Goal: Task Accomplishment & Management: Manage account settings

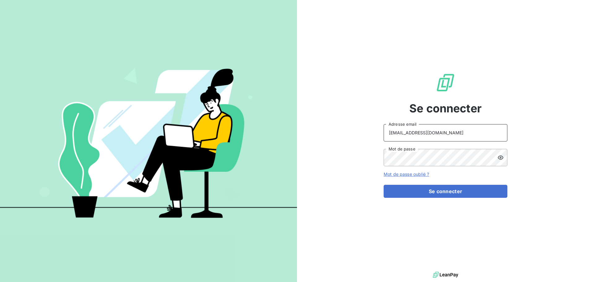
click at [441, 136] on input "[EMAIL_ADDRESS][DOMAIN_NAME]" at bounding box center [446, 132] width 124 height 17
type input "[EMAIL_ADDRESS][DOMAIN_NAME]"
click at [442, 191] on button "Se connecter" at bounding box center [446, 191] width 124 height 13
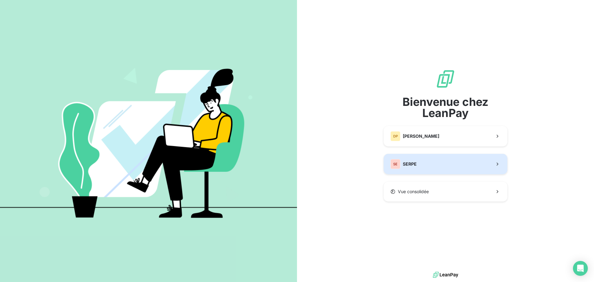
click at [418, 162] on button "SE SERPE" at bounding box center [446, 164] width 124 height 20
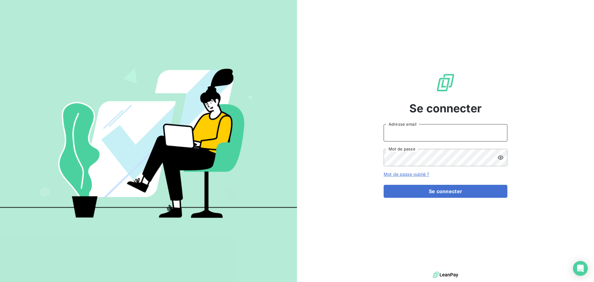
type input "[EMAIL_ADDRESS][DOMAIN_NAME]"
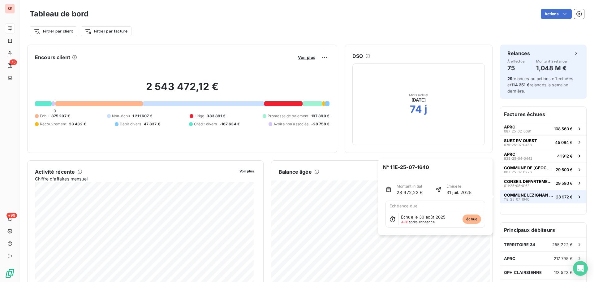
click at [541, 194] on span "COMMUNE LEZIGNAN CORBIERES" at bounding box center [529, 195] width 50 height 5
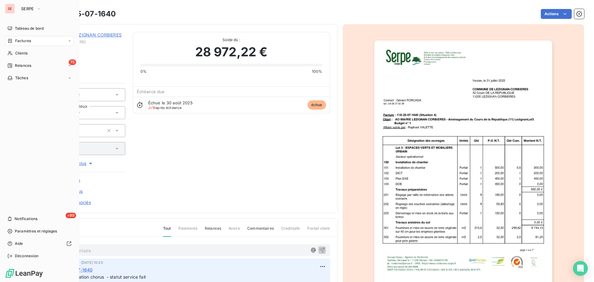
click at [13, 38] on div "Factures" at bounding box center [19, 41] width 24 height 6
click at [19, 91] on span "Relances" at bounding box center [23, 91] width 16 height 6
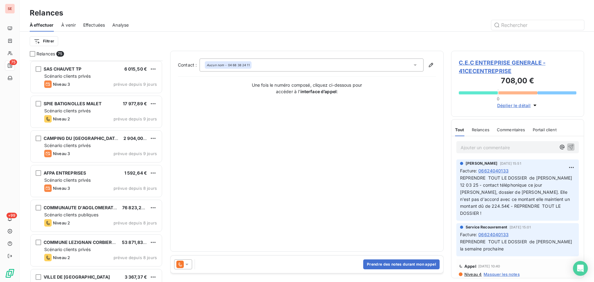
scroll to position [1403, 0]
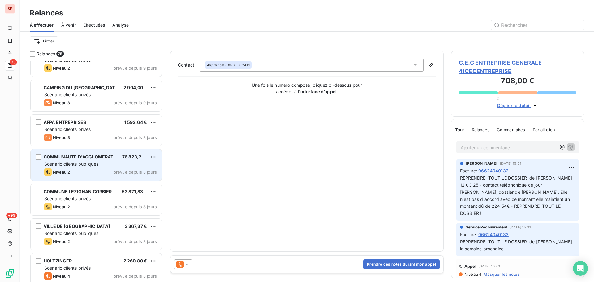
click at [97, 174] on div "Niveau 2 prévue depuis 8 jours" at bounding box center [100, 171] width 113 height 7
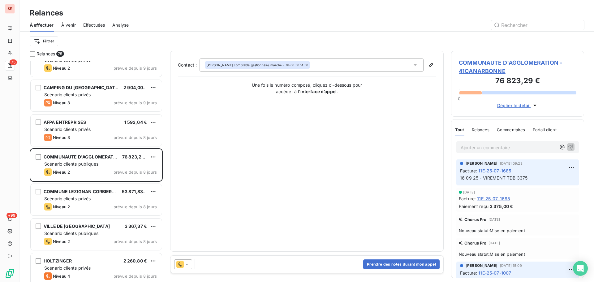
click at [501, 68] on span "COMMUNAUTE D'AGGLOMERATION - 41CANARBONNE" at bounding box center [518, 66] width 118 height 17
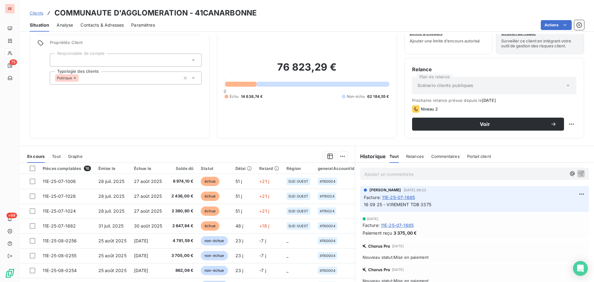
scroll to position [42, 0]
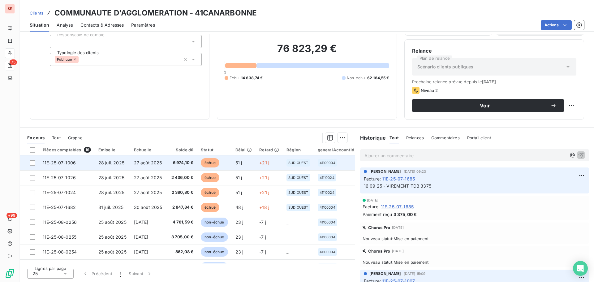
click at [133, 158] on td "27 août 2025" at bounding box center [148, 162] width 36 height 15
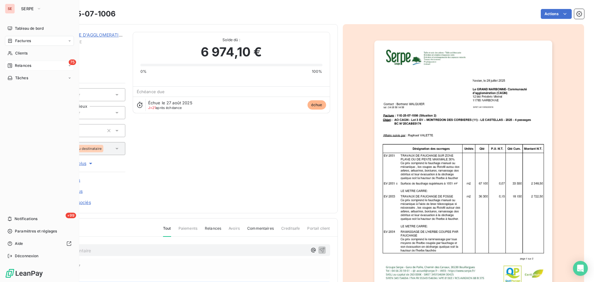
click at [18, 67] on span "Relances" at bounding box center [23, 66] width 16 height 6
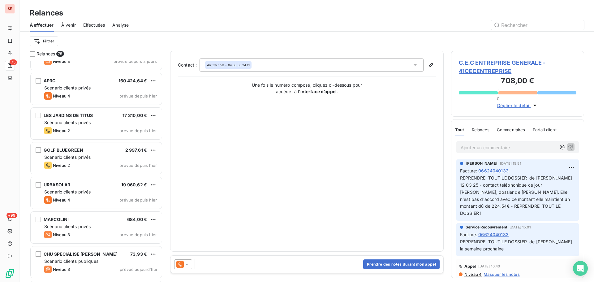
scroll to position [2379, 0]
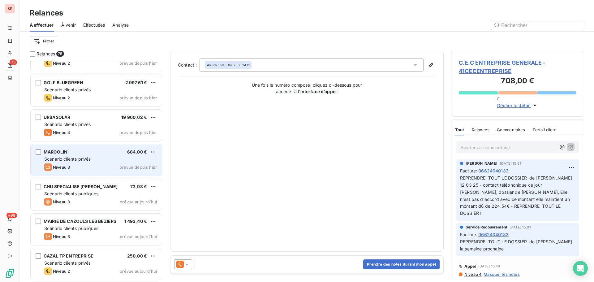
click at [125, 160] on div "Scénario clients privés" at bounding box center [100, 159] width 113 height 6
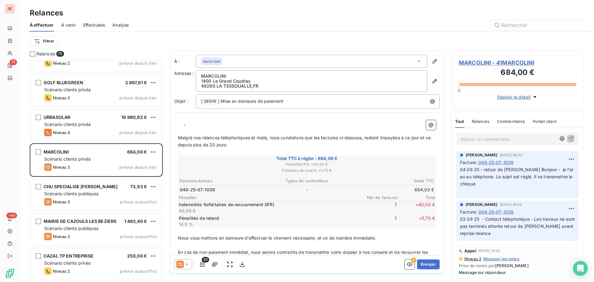
click at [486, 59] on span "MARCOLINI - 41MARCOLINI" at bounding box center [518, 62] width 118 height 8
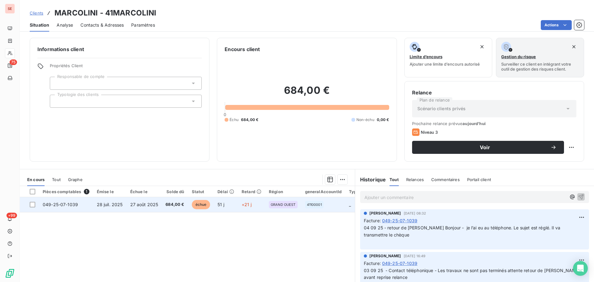
click at [175, 205] on span "684,00 €" at bounding box center [175, 204] width 19 height 6
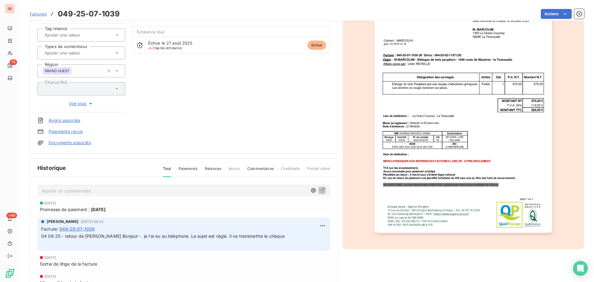
scroll to position [83, 0]
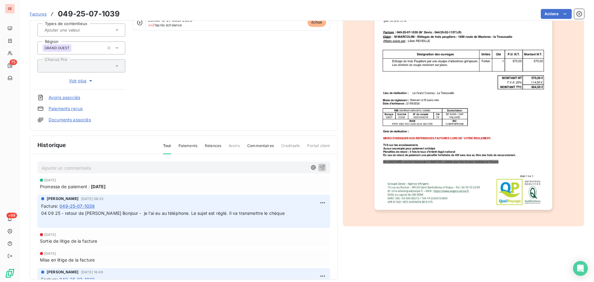
click at [471, 113] on img "button" at bounding box center [463, 84] width 178 height 252
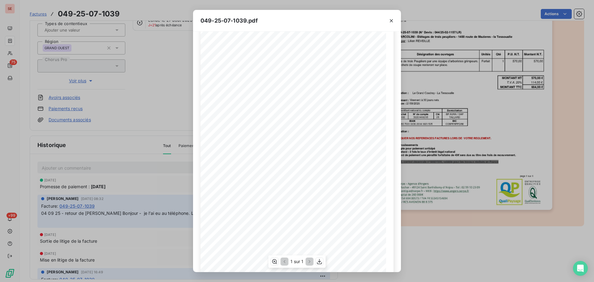
scroll to position [37, 0]
click at [321, 262] on icon "button" at bounding box center [320, 261] width 6 height 6
click at [393, 21] on icon "button" at bounding box center [391, 21] width 6 height 6
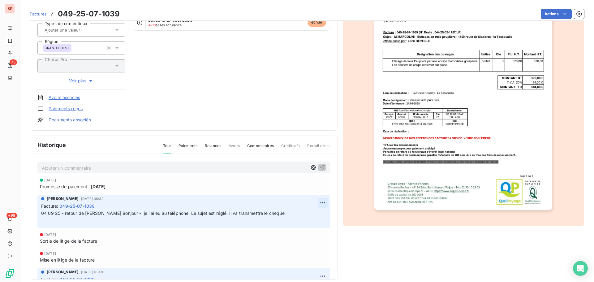
click at [315, 205] on html "SE 75 +99 Factures 049-25-07-1039 Actions MARCOLINI 41MARCOLINI Montant initial…" at bounding box center [297, 141] width 594 height 282
click at [295, 219] on div "Editer" at bounding box center [300, 216] width 35 height 10
click at [42, 214] on span "04 09 25 - retour de [PERSON_NAME] Bonjour - je l’ai eu au téléphone. Le sujet …" at bounding box center [163, 212] width 244 height 5
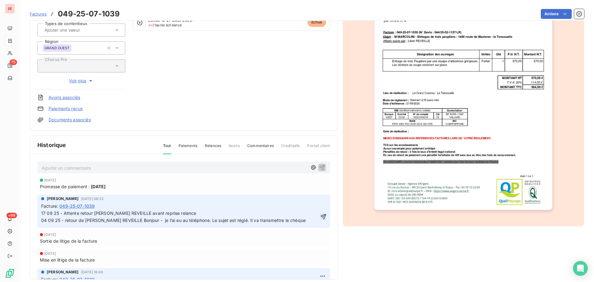
click at [320, 218] on icon "button" at bounding box center [323, 217] width 6 height 6
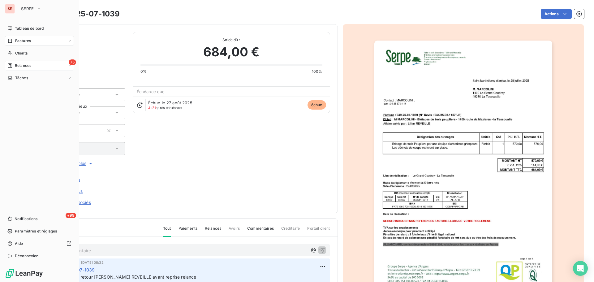
click at [14, 63] on div "Relances" at bounding box center [19, 66] width 24 height 6
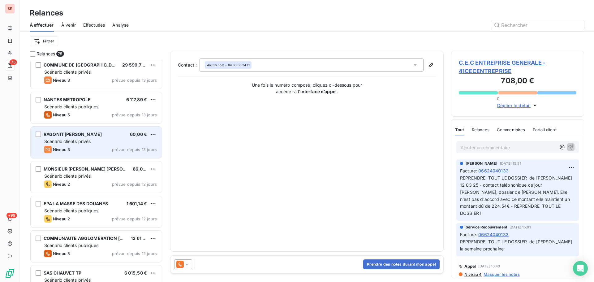
scroll to position [1156, 0]
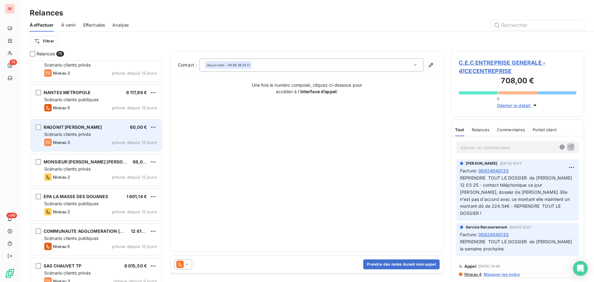
click at [133, 136] on div "Scénario clients privés" at bounding box center [100, 134] width 113 height 6
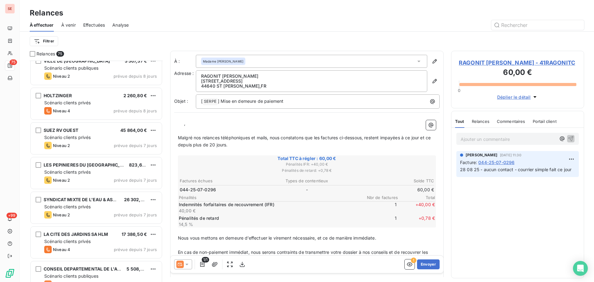
scroll to position [1651, 0]
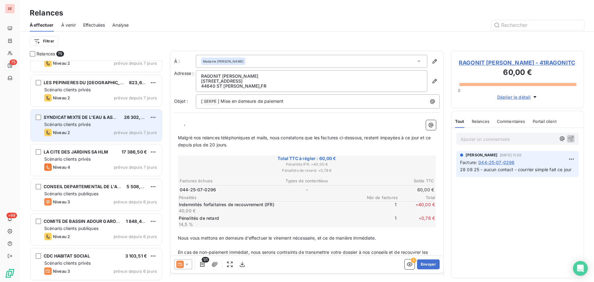
click at [149, 129] on div "Niveau 2 prévue depuis 7 jours" at bounding box center [100, 132] width 113 height 7
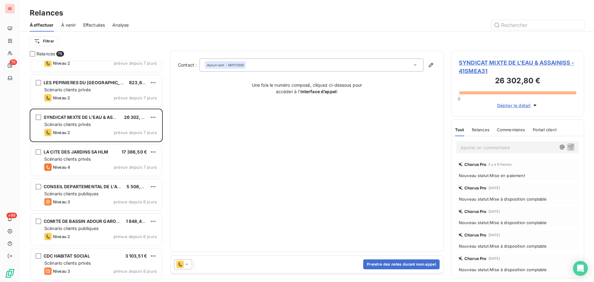
click at [514, 65] on span "SYNDICAT MIXTE DE L'EAU & ASSAINISS - 41SMEA31" at bounding box center [518, 66] width 118 height 17
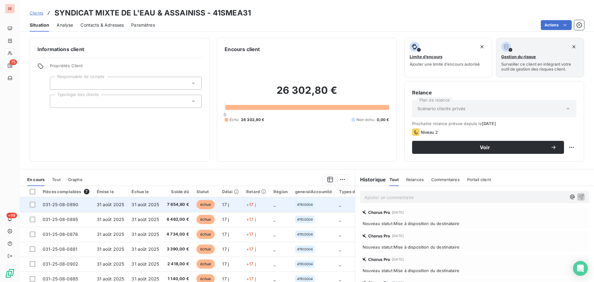
click at [157, 205] on span "31 août 2025" at bounding box center [146, 204] width 28 height 5
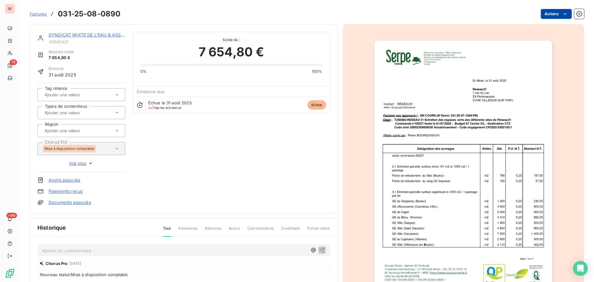
click at [540, 16] on html "SE 75 +99 Factures 031-25-08-0890 Actions SYNDICAT MIXTE DE L'EAU & ASSAINISS 4…" at bounding box center [297, 141] width 594 height 282
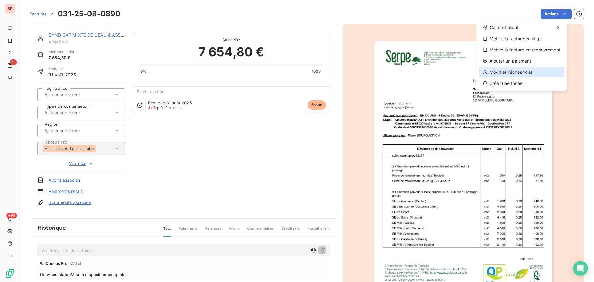
click at [518, 70] on div "Modifier l’échéancier" at bounding box center [521, 72] width 85 height 10
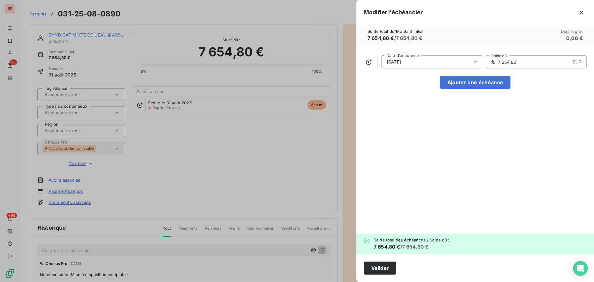
click at [474, 61] on icon at bounding box center [476, 62] width 6 height 6
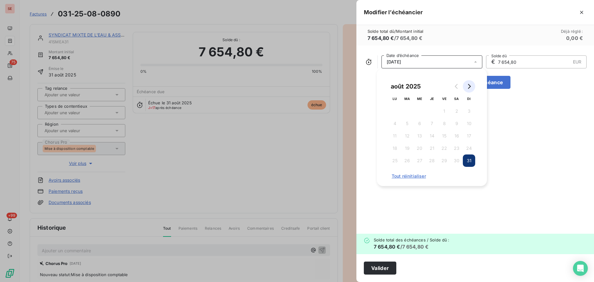
click at [472, 85] on button "Go to next month" at bounding box center [469, 86] width 12 height 12
click at [407, 163] on button "30" at bounding box center [407, 160] width 12 height 12
click at [385, 271] on button "Valider" at bounding box center [380, 268] width 32 height 13
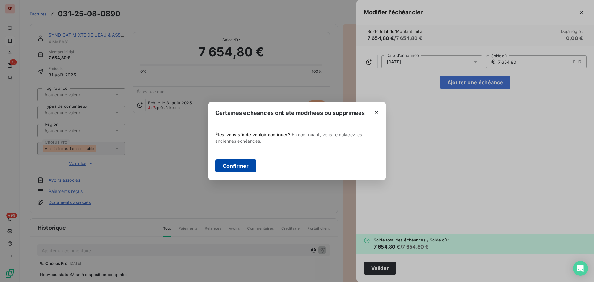
click at [232, 169] on button "Confirmer" at bounding box center [235, 165] width 41 height 13
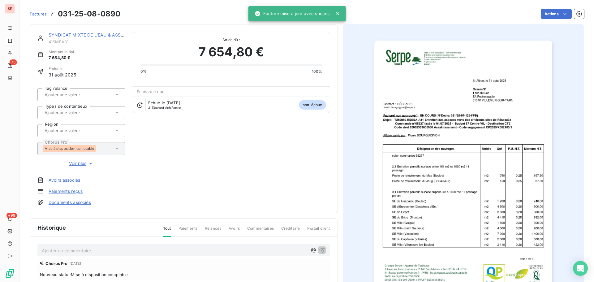
click at [99, 31] on div "SYNDICAT MIXTE DE L'EAU & ASSAINISS 41SMEA31 Montant initial 7 654,80 € Émise l…" at bounding box center [184, 118] width 308 height 189
click at [99, 33] on link "SYNDICAT MIXTE DE L'EAU & ASSAINISS" at bounding box center [92, 34] width 87 height 5
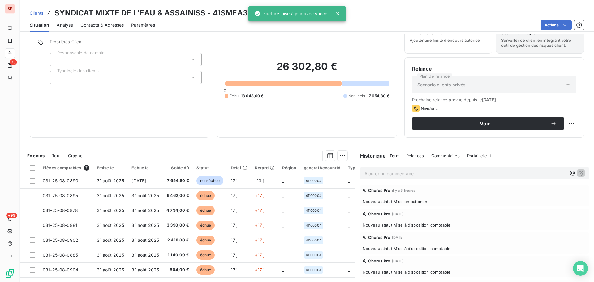
scroll to position [42, 0]
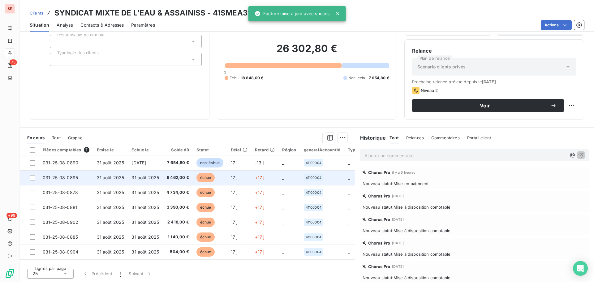
click at [126, 178] on td "31 août 2025" at bounding box center [110, 177] width 35 height 15
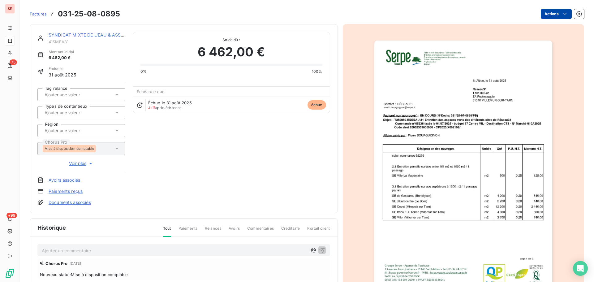
click at [551, 15] on html "SE 75 +99 Factures 031-25-08-0895 Actions SYNDICAT MIXTE DE L'EAU & ASSAINISS 4…" at bounding box center [297, 141] width 594 height 282
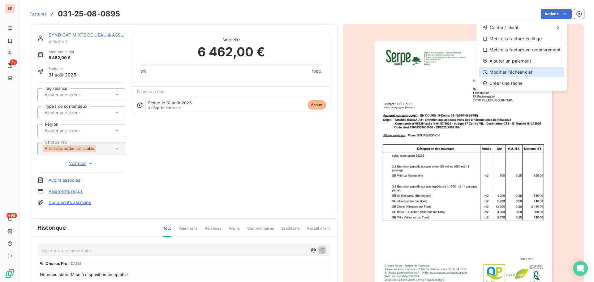
click at [529, 72] on div "Modifier l’échéancier" at bounding box center [521, 72] width 85 height 10
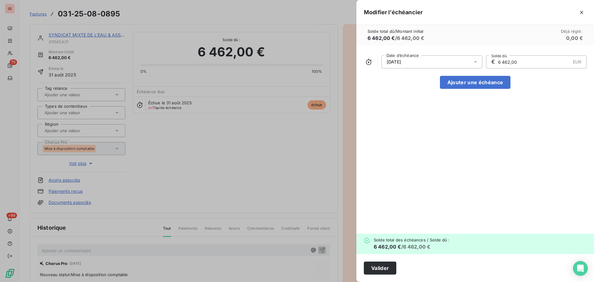
click at [429, 66] on div "[DATE]" at bounding box center [432, 61] width 101 height 13
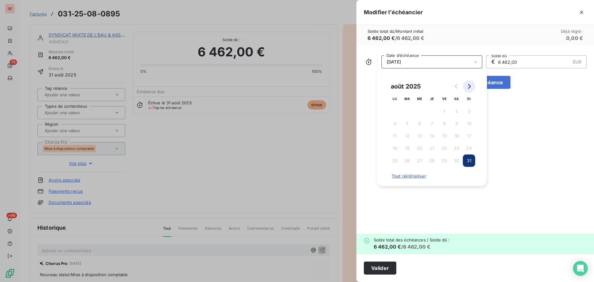
click at [474, 88] on button "Go to next month" at bounding box center [469, 86] width 12 height 12
click at [408, 165] on button "30" at bounding box center [407, 160] width 12 height 12
click at [374, 269] on button "Valider" at bounding box center [380, 268] width 32 height 13
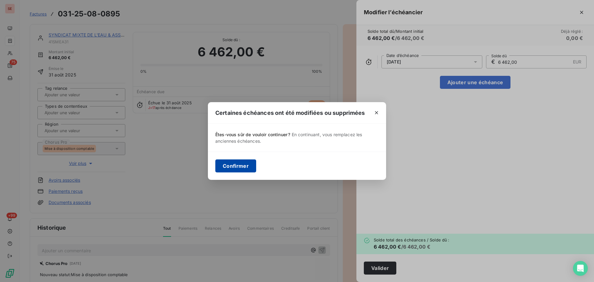
click at [241, 170] on button "Confirmer" at bounding box center [235, 165] width 41 height 13
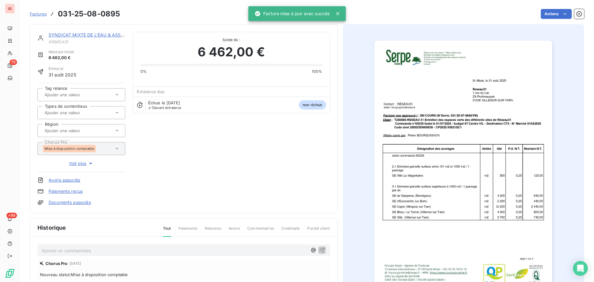
click at [115, 34] on link "SYNDICAT MIXTE DE L'EAU & ASSAINISS" at bounding box center [92, 34] width 87 height 5
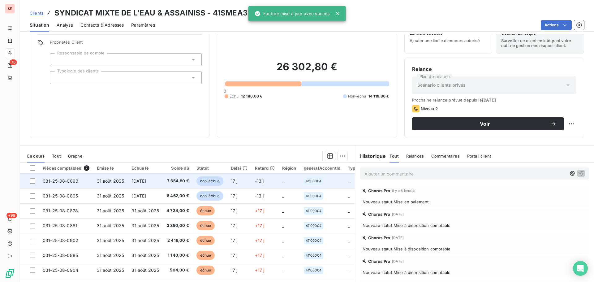
scroll to position [42, 0]
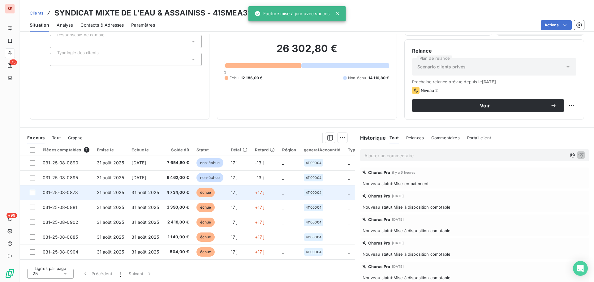
click at [157, 187] on td "31 août 2025" at bounding box center [145, 192] width 35 height 15
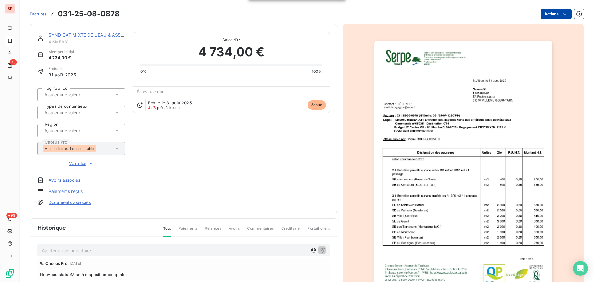
click at [567, 16] on html "SE 75 +99 Factures 031-25-08-0878 Actions SYNDICAT MIXTE DE L'EAU & ASSAINISS 4…" at bounding box center [297, 141] width 594 height 282
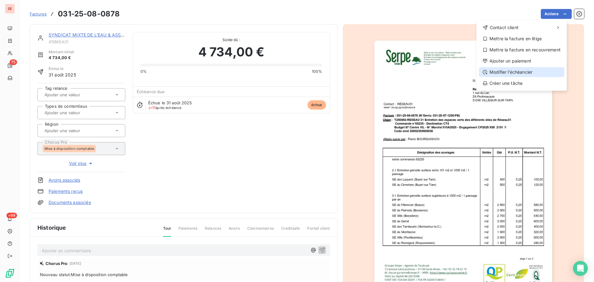
click at [536, 73] on div "Modifier l’échéancier" at bounding box center [521, 72] width 85 height 10
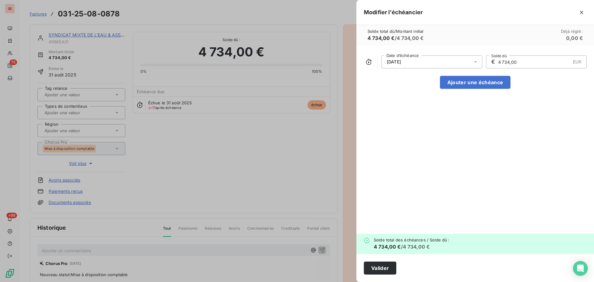
click at [440, 61] on div "[DATE]" at bounding box center [432, 61] width 101 height 13
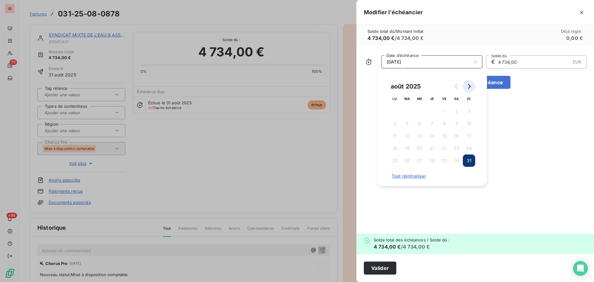
click at [467, 89] on button "Go to next month" at bounding box center [469, 86] width 12 height 12
drag, startPoint x: 411, startPoint y: 161, endPoint x: 409, endPoint y: 164, distance: 3.3
click at [412, 161] on button "30" at bounding box center [407, 160] width 12 height 12
click at [374, 263] on button "Valider" at bounding box center [380, 268] width 32 height 13
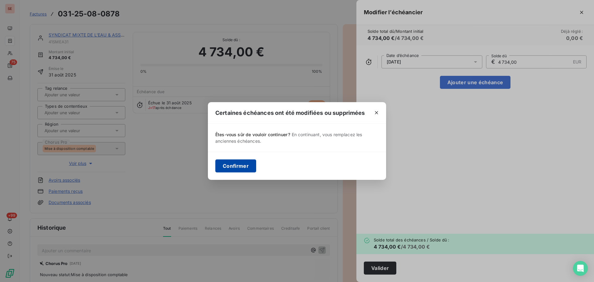
click at [239, 167] on button "Confirmer" at bounding box center [235, 165] width 41 height 13
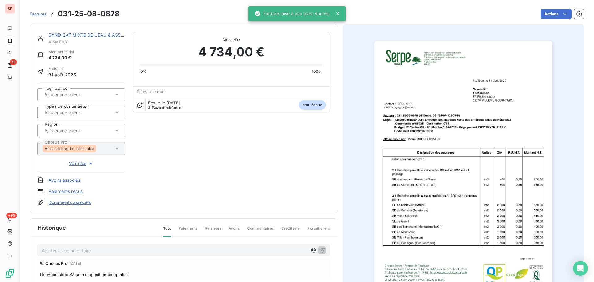
click at [115, 36] on link "SYNDICAT MIXTE DE L'EAU & ASSAINISS" at bounding box center [92, 34] width 87 height 5
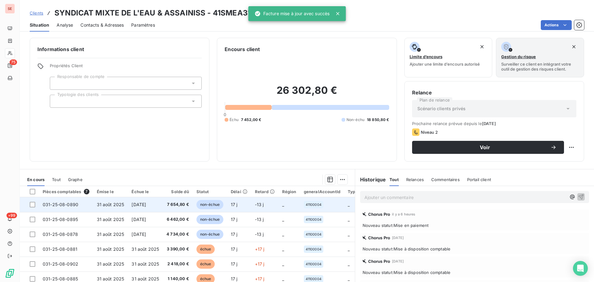
scroll to position [42, 0]
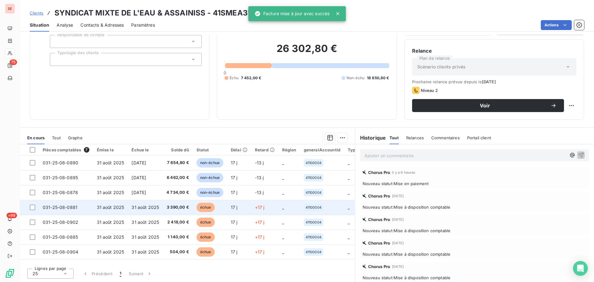
click at [177, 202] on td "3 390,00 €" at bounding box center [178, 207] width 30 height 15
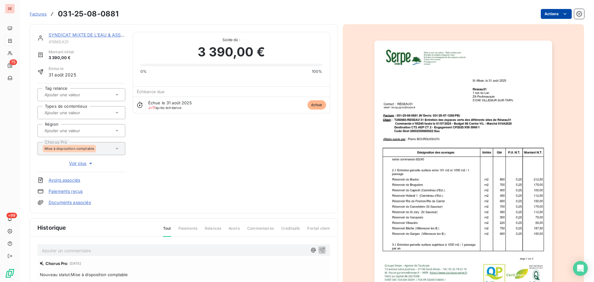
click at [552, 15] on html "SE 75 +99 Factures 031-25-08-0881 Actions SYNDICAT MIXTE DE L'EAU & ASSAINISS 4…" at bounding box center [297, 141] width 594 height 282
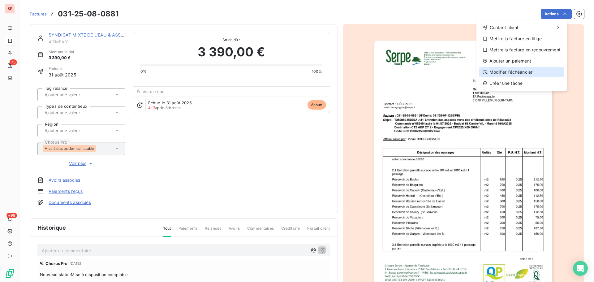
click at [518, 73] on div "Modifier l’échéancier" at bounding box center [521, 72] width 85 height 10
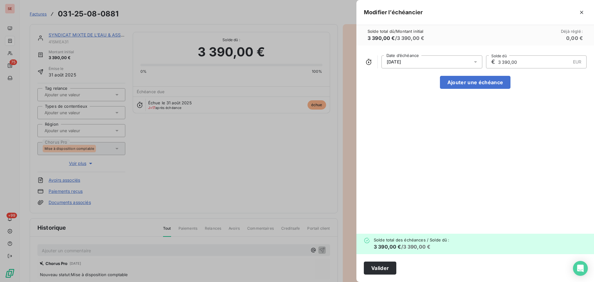
click at [461, 64] on div "[DATE]" at bounding box center [432, 61] width 101 height 13
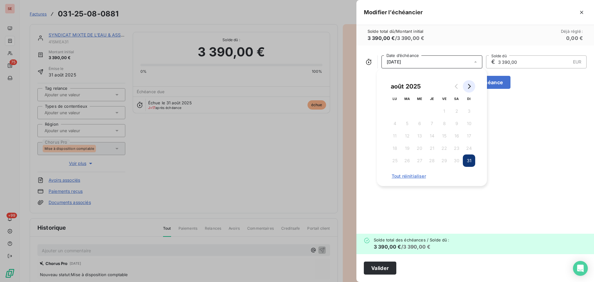
click at [474, 87] on button "Go to next month" at bounding box center [469, 86] width 12 height 12
click at [407, 163] on button "30" at bounding box center [407, 160] width 12 height 12
click at [379, 268] on button "Valider" at bounding box center [380, 268] width 32 height 13
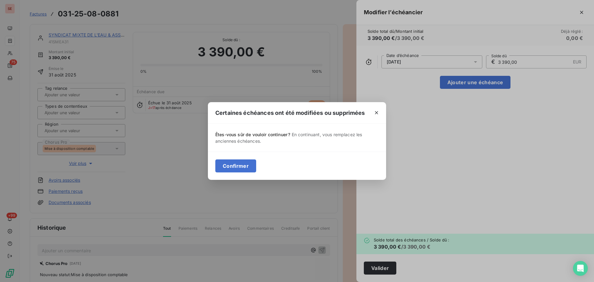
click at [248, 159] on div "Confirmer" at bounding box center [297, 166] width 178 height 28
click at [246, 163] on button "Confirmer" at bounding box center [235, 165] width 41 height 13
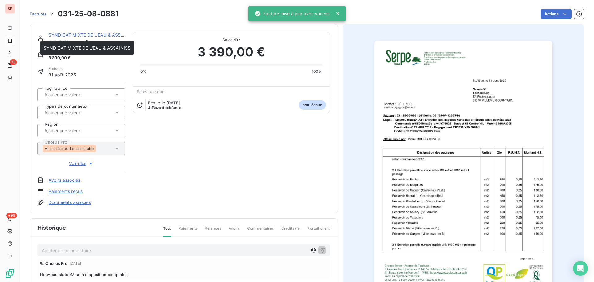
click at [92, 35] on link "SYNDICAT MIXTE DE L'EAU & ASSAINISS" at bounding box center [92, 34] width 87 height 5
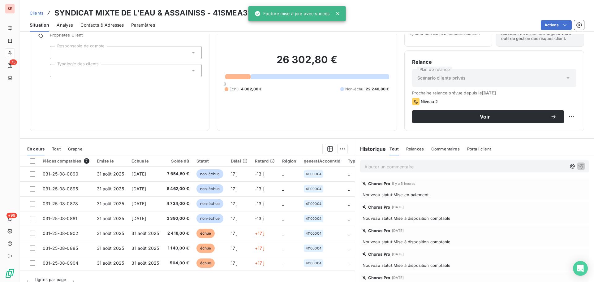
scroll to position [42, 0]
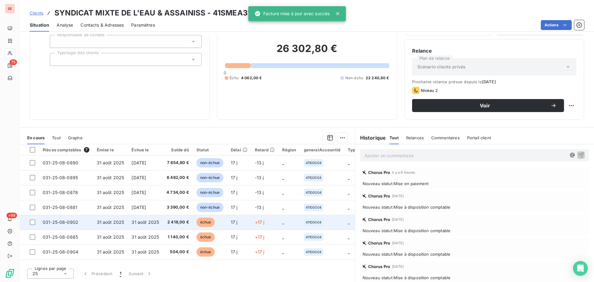
click at [161, 220] on td "31 août 2025" at bounding box center [145, 222] width 35 height 15
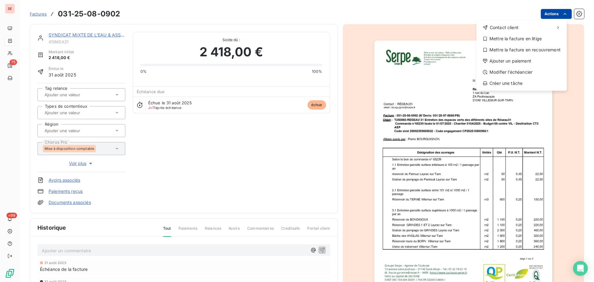
click at [547, 15] on html "SE 75 +99 Factures [PHONE_NUMBER] Actions Contact client Mettre la facture en l…" at bounding box center [297, 141] width 594 height 282
click at [534, 69] on div "Modifier l’échéancier" at bounding box center [521, 72] width 85 height 10
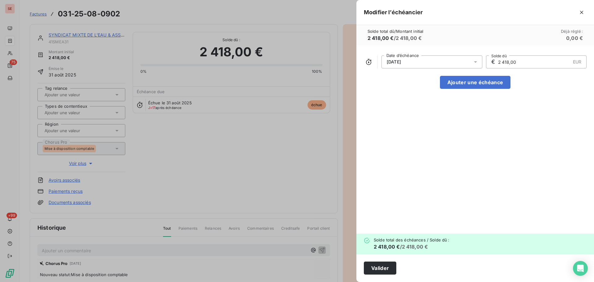
click at [460, 64] on div "[DATE]" at bounding box center [432, 61] width 101 height 13
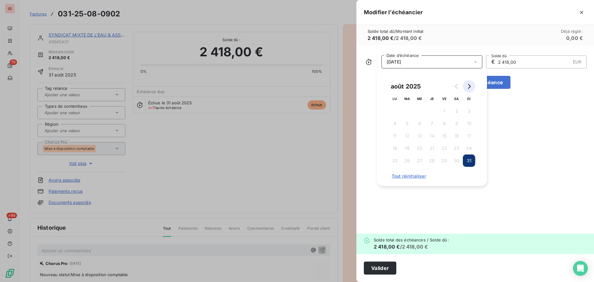
click at [468, 88] on icon "Go to next month" at bounding box center [469, 86] width 5 height 5
click at [404, 161] on button "30" at bounding box center [407, 160] width 12 height 12
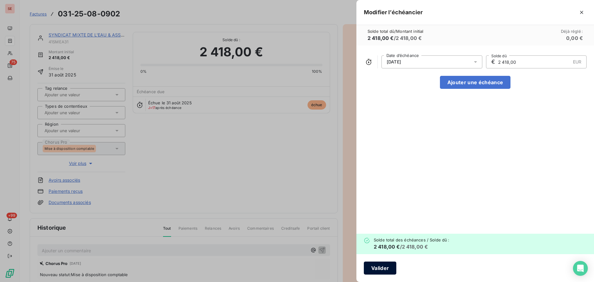
click at [384, 269] on button "Valider" at bounding box center [380, 268] width 32 height 13
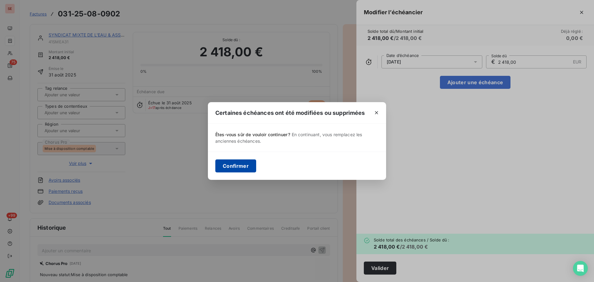
click at [233, 169] on button "Confirmer" at bounding box center [235, 165] width 41 height 13
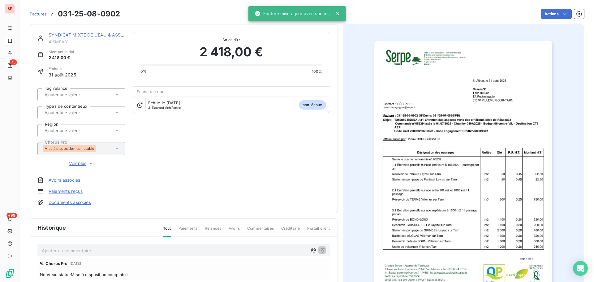
click at [111, 35] on link "SYNDICAT MIXTE DE L'EAU & ASSAINISS" at bounding box center [92, 34] width 87 height 5
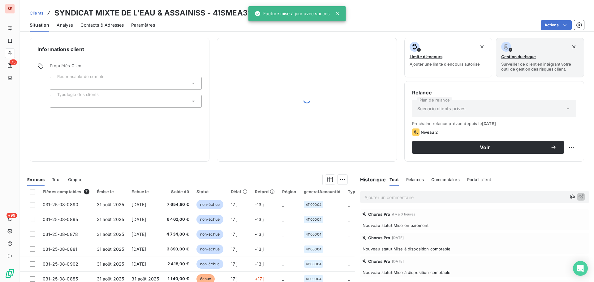
scroll to position [42, 0]
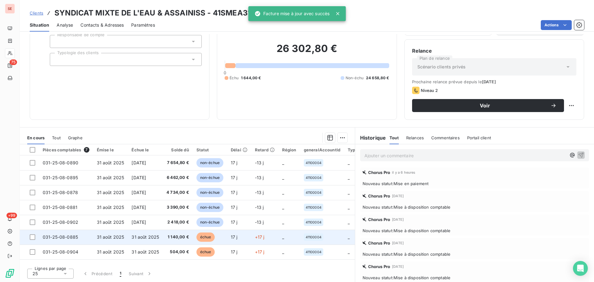
click at [174, 240] on td "1 140,00 €" at bounding box center [178, 237] width 30 height 15
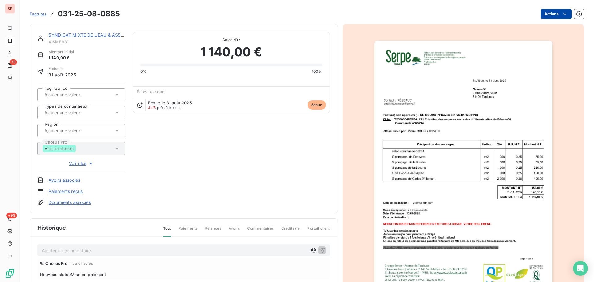
click at [556, 13] on html "SE 75 +99 Factures 031-25-08-0885 Actions SYNDICAT MIXTE DE L'EAU & ASSAINISS 4…" at bounding box center [297, 141] width 594 height 282
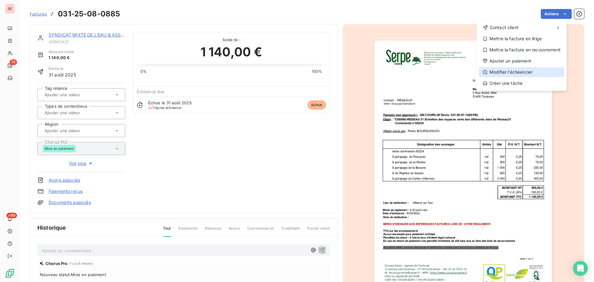
click at [522, 73] on div "Modifier l’échéancier" at bounding box center [521, 72] width 85 height 10
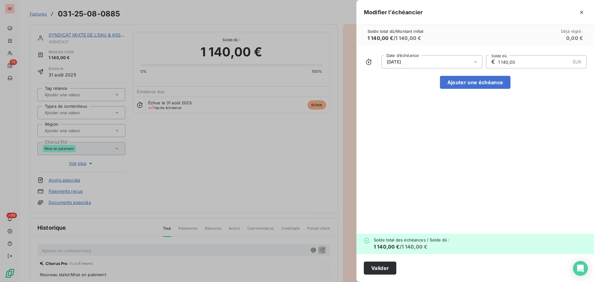
click at [485, 61] on div "[DATE] Date d’échéance € 1 140,00 EUR Solde dû" at bounding box center [475, 61] width 223 height 13
click at [470, 67] on div "[DATE]" at bounding box center [432, 61] width 101 height 13
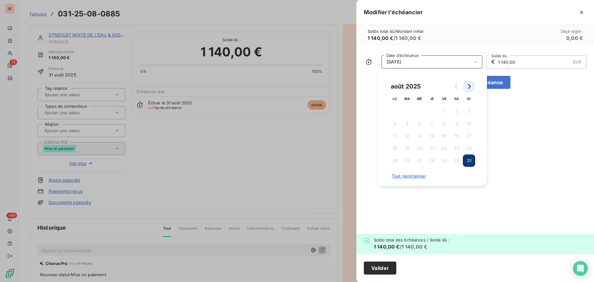
click at [475, 84] on button "Go to next month" at bounding box center [469, 86] width 12 height 12
click at [407, 161] on button "30" at bounding box center [407, 160] width 12 height 12
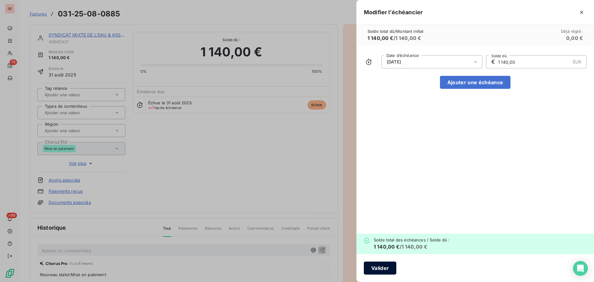
click at [378, 267] on button "Valider" at bounding box center [380, 268] width 32 height 13
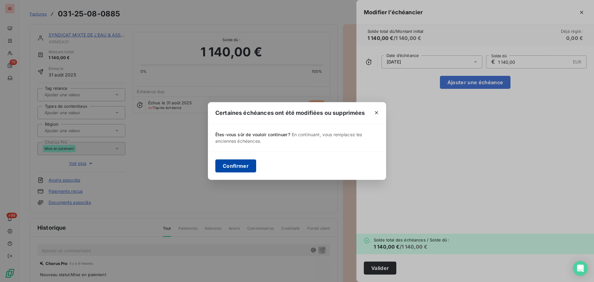
click at [225, 161] on button "Confirmer" at bounding box center [235, 165] width 41 height 13
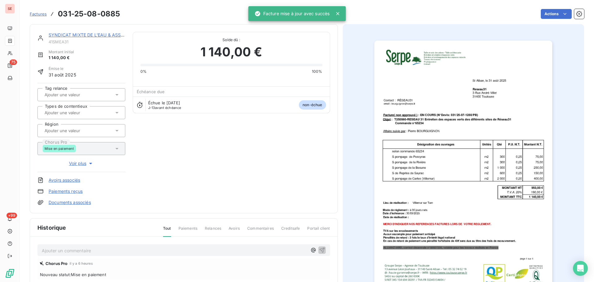
click at [86, 32] on link "SYNDICAT MIXTE DE L'EAU & ASSAINISS" at bounding box center [92, 34] width 87 height 5
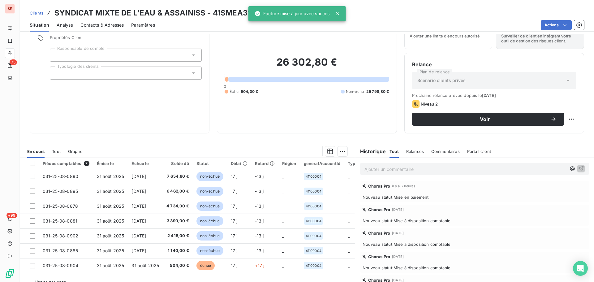
scroll to position [42, 0]
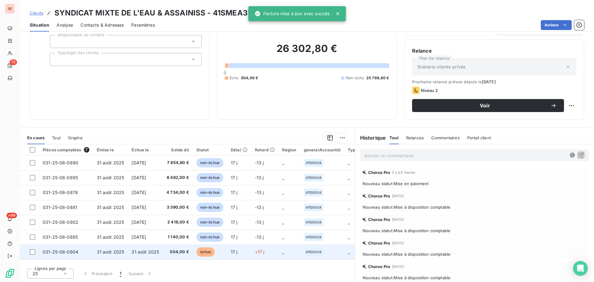
click at [159, 250] on td "31 août 2025" at bounding box center [145, 251] width 35 height 15
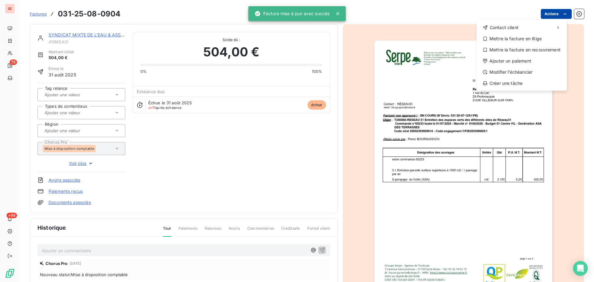
click at [552, 13] on html "SE 75 +99 Factures [PHONE_NUMBER] Actions Contact client Mettre la facture en l…" at bounding box center [297, 141] width 594 height 282
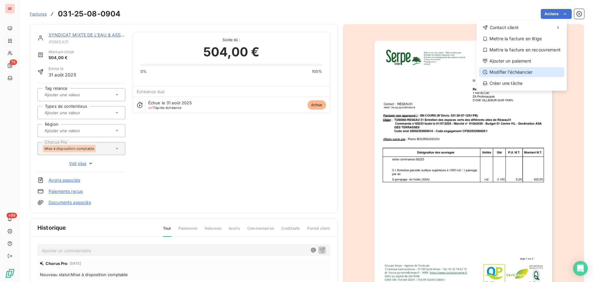
click at [527, 71] on div "Modifier l’échéancier" at bounding box center [521, 72] width 85 height 10
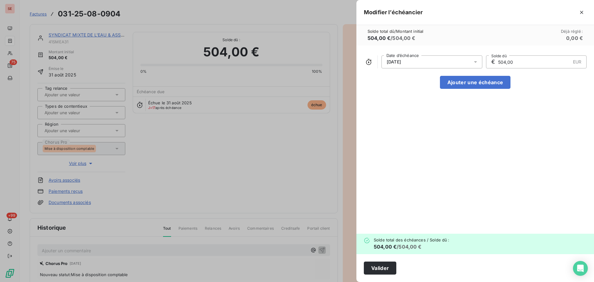
click at [466, 62] on div "[DATE]" at bounding box center [432, 61] width 101 height 13
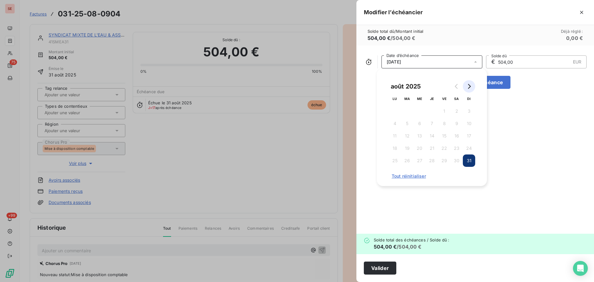
click at [471, 89] on button "Go to next month" at bounding box center [469, 86] width 12 height 12
click at [406, 161] on button "30" at bounding box center [407, 160] width 12 height 12
click at [380, 265] on button "Valider" at bounding box center [380, 268] width 32 height 13
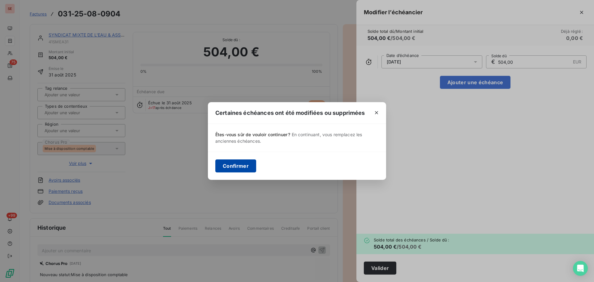
click at [235, 164] on button "Confirmer" at bounding box center [235, 165] width 41 height 13
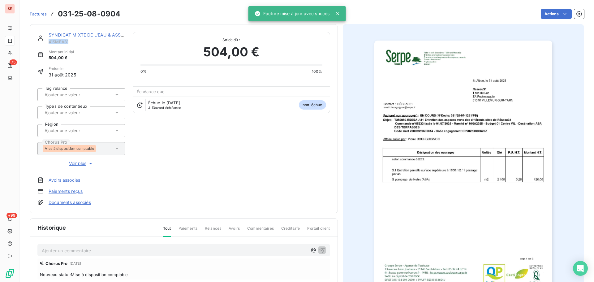
drag, startPoint x: 70, startPoint y: 42, endPoint x: 47, endPoint y: 40, distance: 22.4
click at [47, 40] on div "SYNDICAT MIXTE DE L'EAU & ASSAINISS 41SMEA31" at bounding box center [81, 38] width 88 height 12
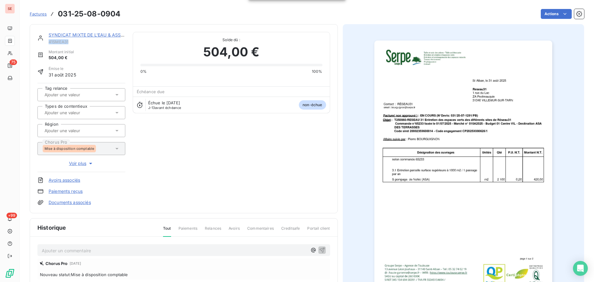
copy span "41SMEA31"
click at [88, 32] on div "SYNDICAT MIXTE DE L'EAU & ASSAINISS" at bounding box center [87, 35] width 77 height 6
click at [89, 37] on link "SYNDICAT MIXTE DE L'EAU & ASSAINISS" at bounding box center [92, 34] width 87 height 5
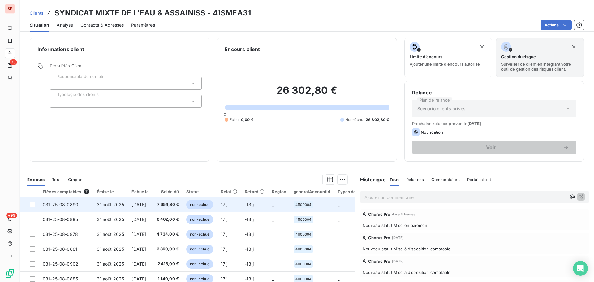
click at [106, 202] on span "31 août 2025" at bounding box center [111, 204] width 28 height 5
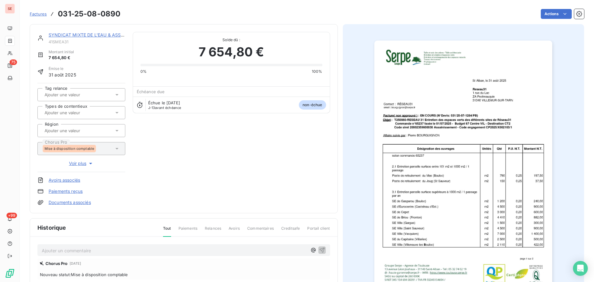
click at [82, 33] on link "SYNDICAT MIXTE DE L'EAU & ASSAINISS" at bounding box center [92, 34] width 87 height 5
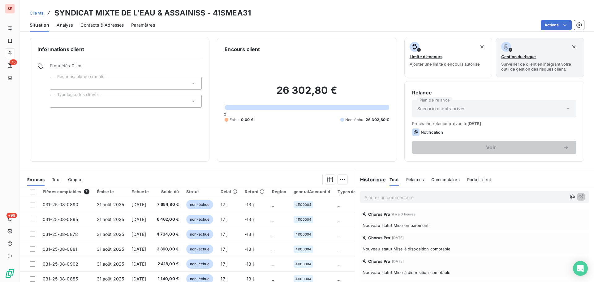
scroll to position [42, 0]
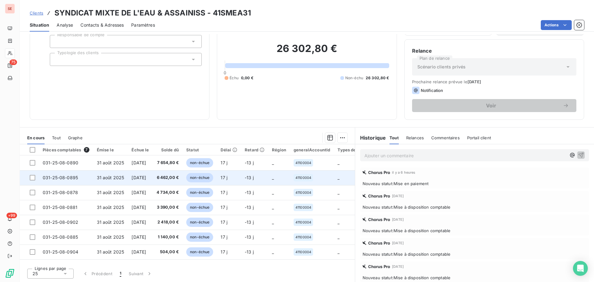
click at [167, 181] on td "6 462,00 €" at bounding box center [168, 177] width 30 height 15
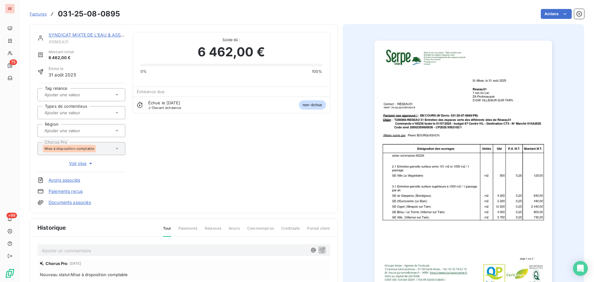
click at [79, 32] on div "SYNDICAT MIXTE DE L'EAU & ASSAINISS" at bounding box center [87, 35] width 77 height 6
click at [87, 37] on link "SYNDICAT MIXTE DE L'EAU & ASSAINISS" at bounding box center [92, 34] width 87 height 5
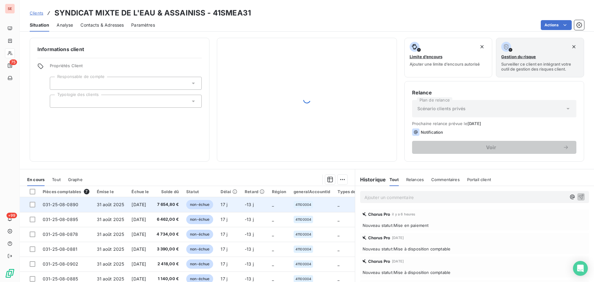
scroll to position [42, 0]
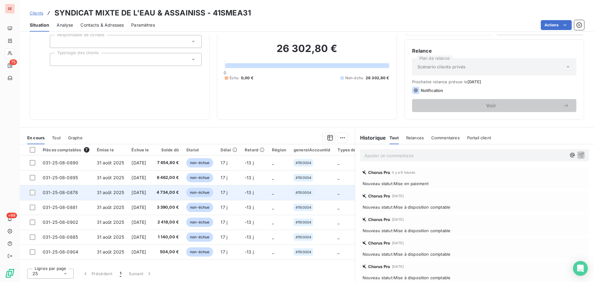
click at [122, 186] on td "31 août 2025" at bounding box center [110, 192] width 35 height 15
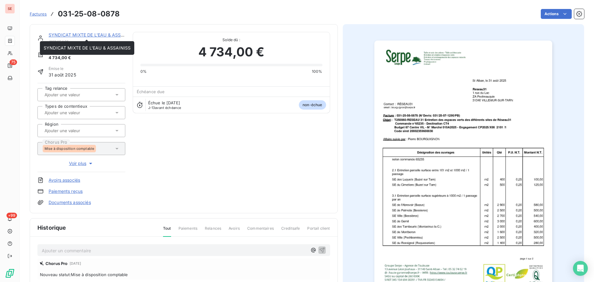
click at [93, 33] on link "SYNDICAT MIXTE DE L'EAU & ASSAINISS" at bounding box center [92, 34] width 87 height 5
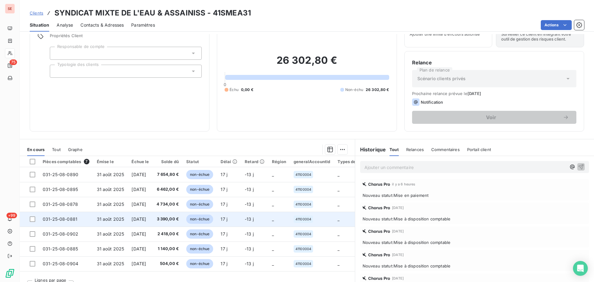
scroll to position [42, 0]
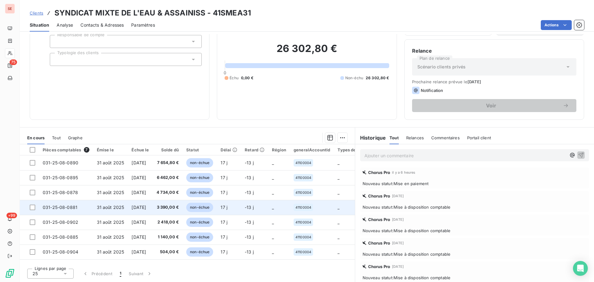
click at [68, 208] on span "031-25-08-0881" at bounding box center [60, 207] width 35 height 5
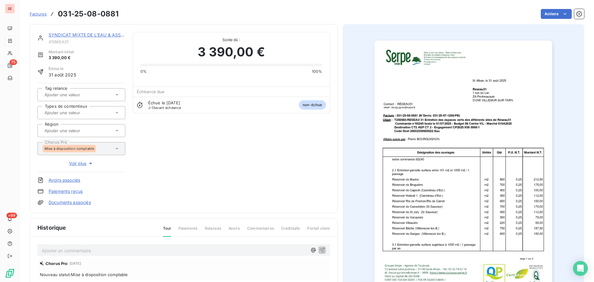
click at [83, 35] on link "SYNDICAT MIXTE DE L'EAU & ASSAINISS" at bounding box center [92, 34] width 87 height 5
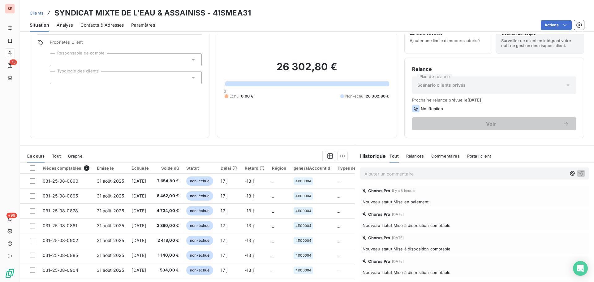
scroll to position [42, 0]
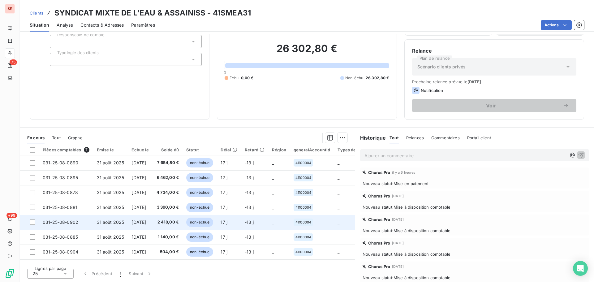
click at [60, 223] on span "031-25-08-0902" at bounding box center [61, 221] width 36 height 5
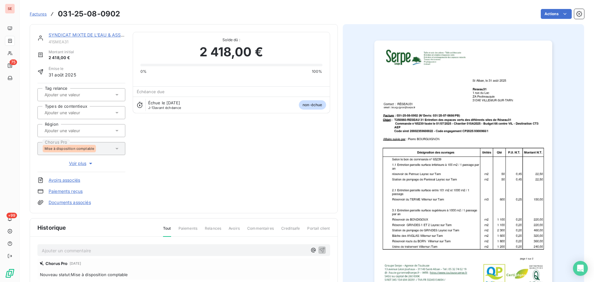
click at [73, 33] on link "SYNDICAT MIXTE DE L'EAU & ASSAINISS" at bounding box center [92, 34] width 87 height 5
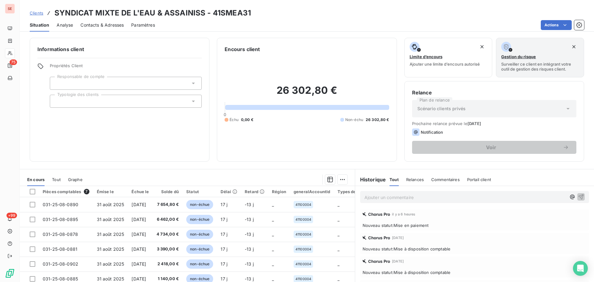
scroll to position [42, 0]
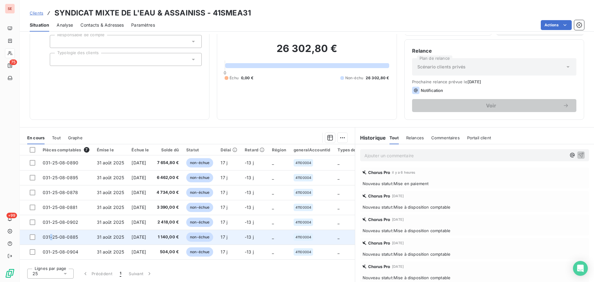
click at [51, 239] on span "031-25-08-0885" at bounding box center [60, 236] width 35 height 5
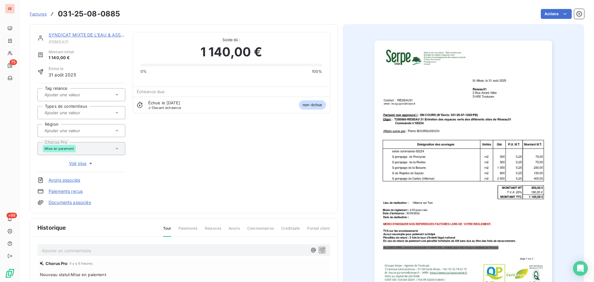
scroll to position [85, 0]
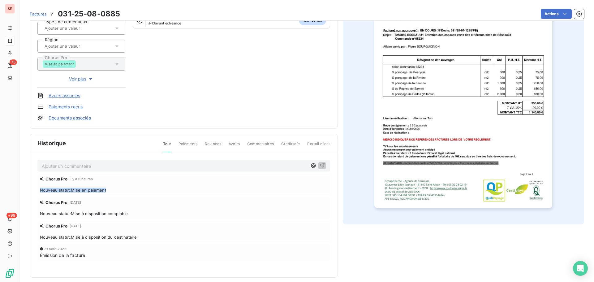
drag, startPoint x: 99, startPoint y: 188, endPoint x: 30, endPoint y: 191, distance: 69.7
click at [30, 191] on div "Historique Tout Paiements Relances Avoirs Commentaires Creditsafe Portail clien…" at bounding box center [184, 206] width 308 height 144
copy span "Nouveau statut : Mise en paiement"
click at [98, 171] on div "Ajouter un commentaire ﻿" at bounding box center [183, 166] width 293 height 12
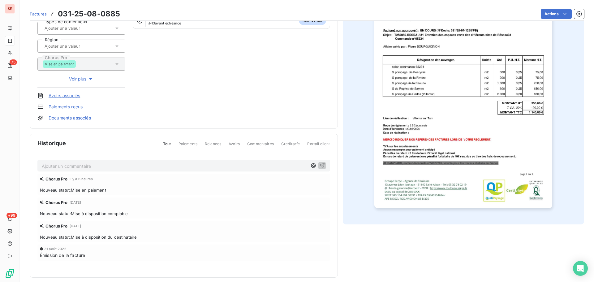
click at [97, 168] on p "Ajouter un commentaire ﻿" at bounding box center [175, 166] width 266 height 8
click at [318, 165] on button "button" at bounding box center [321, 165] width 7 height 7
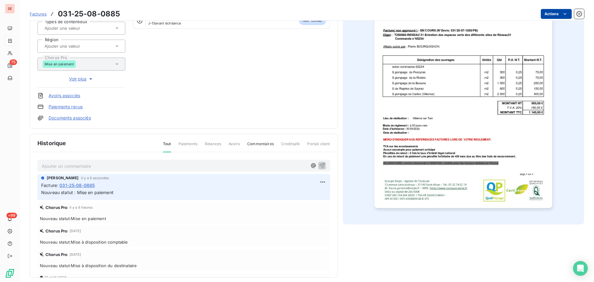
click at [539, 10] on html "SE 75 +99 Factures 031-25-08-0885 Actions SYNDICAT MIXTE DE L'EAU & ASSAINISS 4…" at bounding box center [297, 141] width 594 height 282
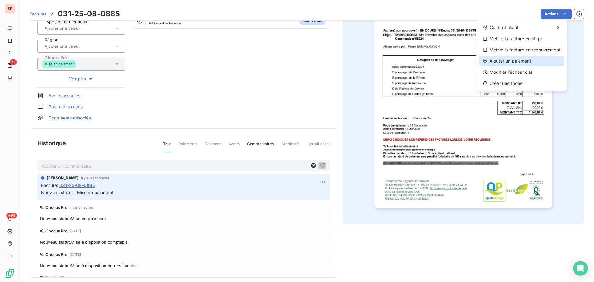
click at [508, 60] on div "Ajouter un paiement" at bounding box center [521, 61] width 85 height 10
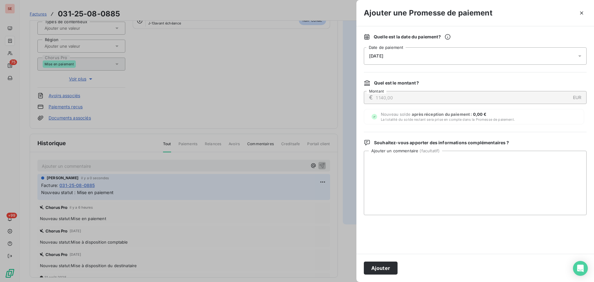
click at [462, 52] on div "[DATE]" at bounding box center [475, 55] width 223 height 17
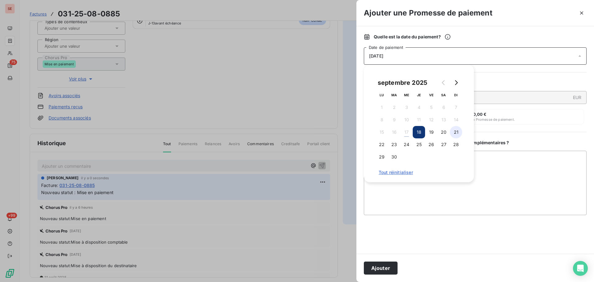
click at [459, 133] on button "21" at bounding box center [456, 132] width 12 height 12
click at [376, 266] on button "Ajouter" at bounding box center [381, 268] width 34 height 13
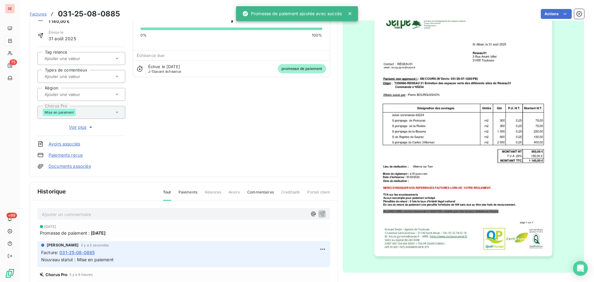
scroll to position [0, 0]
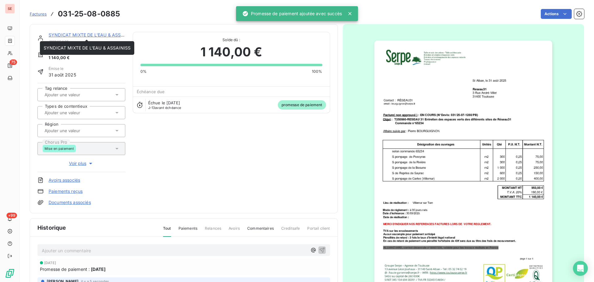
click at [63, 31] on div "SYNDICAT MIXTE DE L'EAU & ASSAINISS 41SMEA31 Montant initial 1 140,00 € Émise l…" at bounding box center [184, 118] width 308 height 189
click at [63, 34] on link "SYNDICAT MIXTE DE L'EAU & ASSAINISS" at bounding box center [92, 34] width 87 height 5
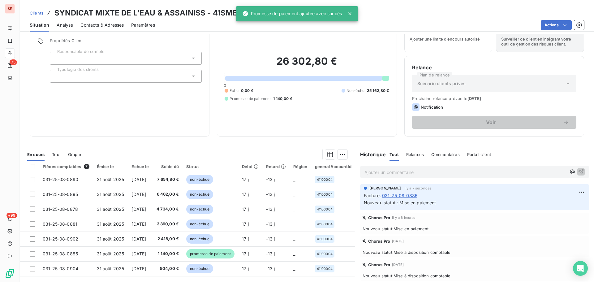
scroll to position [42, 0]
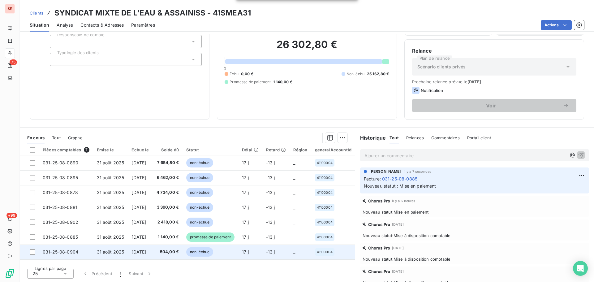
drag, startPoint x: 131, startPoint y: 250, endPoint x: 132, endPoint y: 247, distance: 3.6
click at [132, 247] on td "[DATE]" at bounding box center [140, 251] width 25 height 15
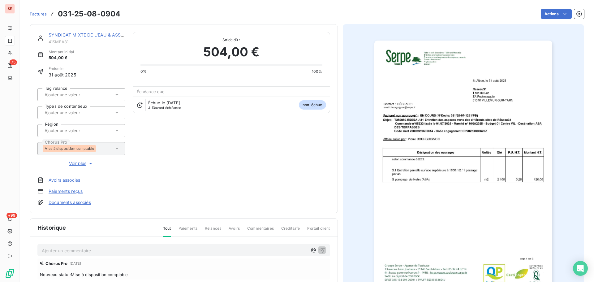
click at [77, 33] on link "SYNDICAT MIXTE DE L'EAU & ASSAINISS" at bounding box center [92, 34] width 87 height 5
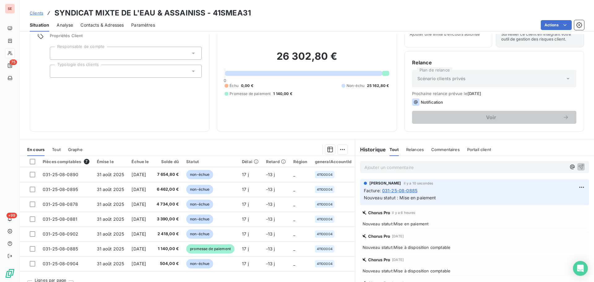
scroll to position [42, 0]
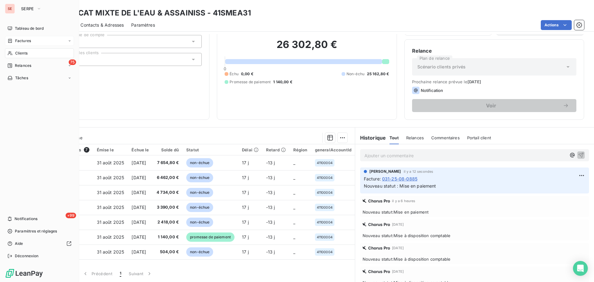
click at [24, 41] on span "Factures" at bounding box center [23, 41] width 16 height 6
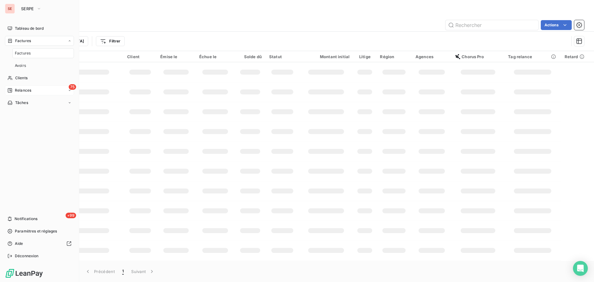
click at [22, 93] on div "75 Relances" at bounding box center [39, 90] width 69 height 10
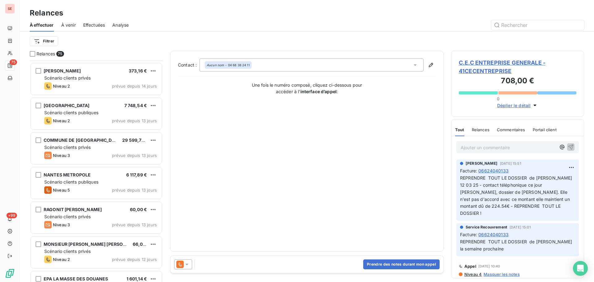
scroll to position [991, 0]
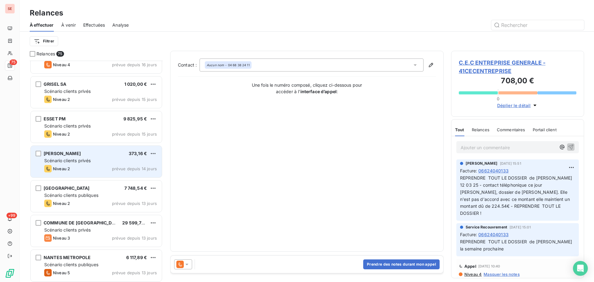
click at [119, 158] on div "Scénario clients privés" at bounding box center [100, 161] width 113 height 6
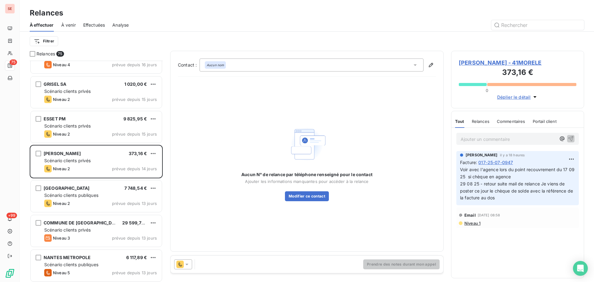
click at [506, 64] on span "[PERSON_NAME] - 41MORELE" at bounding box center [518, 62] width 118 height 8
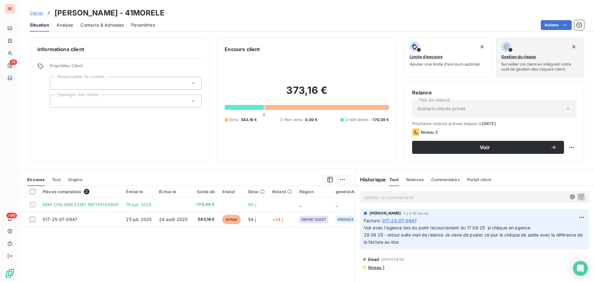
click at [103, 28] on span "Contacts & Adresses" at bounding box center [101, 25] width 43 height 6
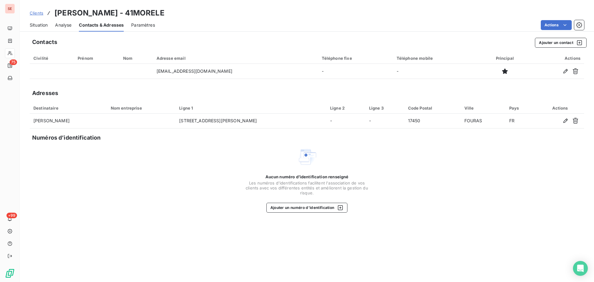
click at [40, 23] on span "Situation" at bounding box center [39, 25] width 18 height 6
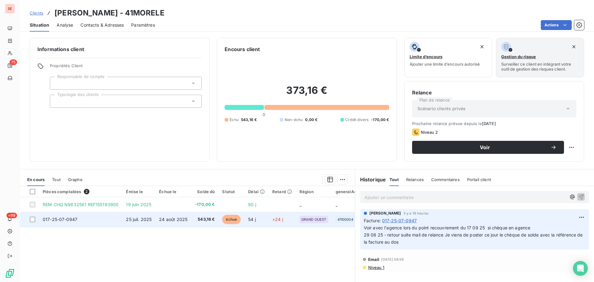
click at [81, 223] on td "017-25-07-0947" at bounding box center [80, 219] width 83 height 15
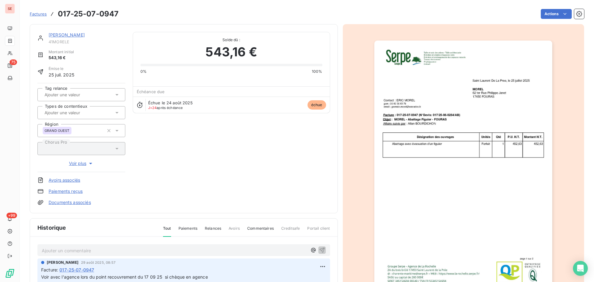
click at [417, 108] on img "button" at bounding box center [463, 167] width 178 height 252
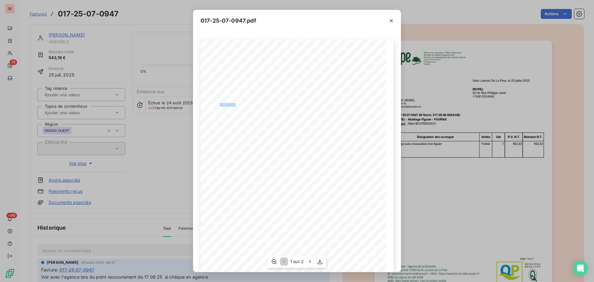
drag, startPoint x: 234, startPoint y: 106, endPoint x: 217, endPoint y: 103, distance: 16.5
click at [217, 103] on span "gsm : 06 82 36 83 79" at bounding box center [227, 104] width 26 height 2
copy span ": 06 82 36 83"
click at [394, 22] on icon "button" at bounding box center [391, 21] width 6 height 6
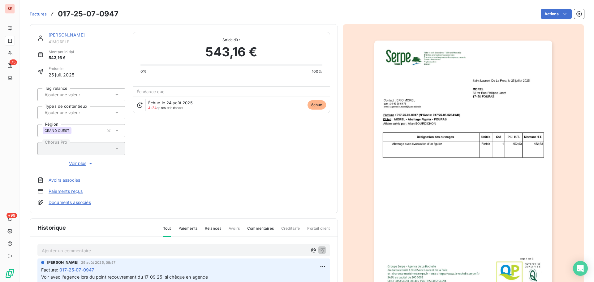
click at [66, 35] on link "[PERSON_NAME]" at bounding box center [67, 34] width 36 height 5
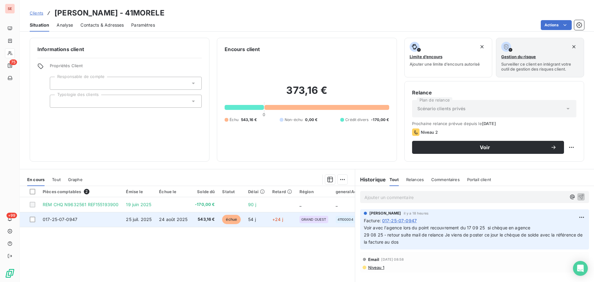
click at [169, 221] on span "24 août 2025" at bounding box center [173, 219] width 28 height 5
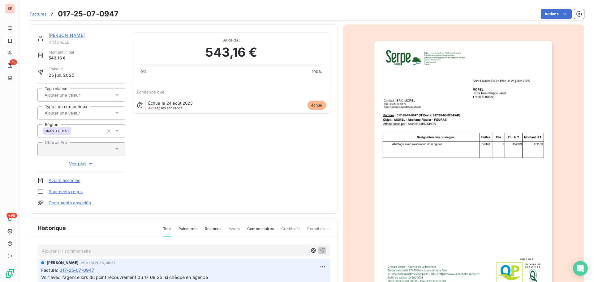
scroll to position [90, 0]
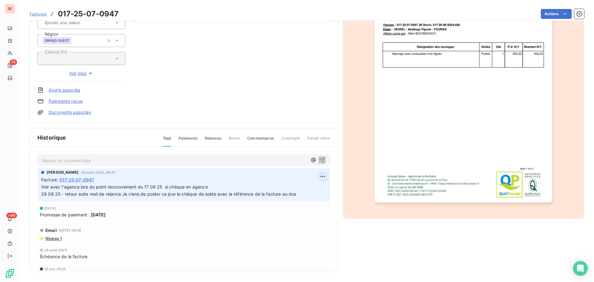
click at [318, 174] on html "SE 75 +99 Factures 017-25-07-0947 Actions [PERSON_NAME] 41MORELE Montant initia…" at bounding box center [297, 141] width 594 height 282
click at [307, 188] on div "Editer" at bounding box center [300, 190] width 35 height 10
click at [52, 189] on span "Voir avec l'agence lors du point recouvrement du 17 09 25 si chèque en agence 2…" at bounding box center [186, 190] width 290 height 12
drag, startPoint x: 141, startPoint y: 188, endPoint x: 69, endPoint y: 191, distance: 71.9
click at [69, 191] on p "Voir avec l'agence lors du point recouvrement du 17 09 25 si chèque en agence 2…" at bounding box center [180, 191] width 278 height 14
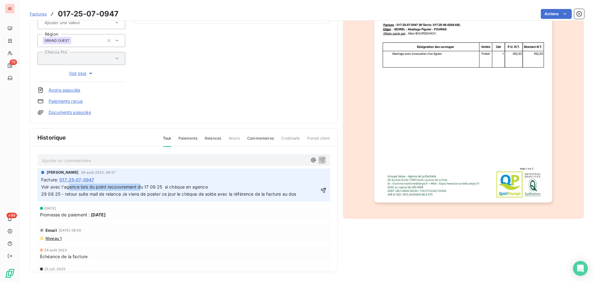
click at [135, 189] on span "Voir avec l'agence lors du point recouvrement du 17 09 25 si chèque en agence 2…" at bounding box center [186, 190] width 290 height 12
click at [169, 188] on span "Voir avec l'agence lors du point recouvrement du 17 09 25 si chèque en agence 2…" at bounding box center [186, 190] width 290 height 12
click at [321, 193] on icon "button" at bounding box center [323, 190] width 5 height 5
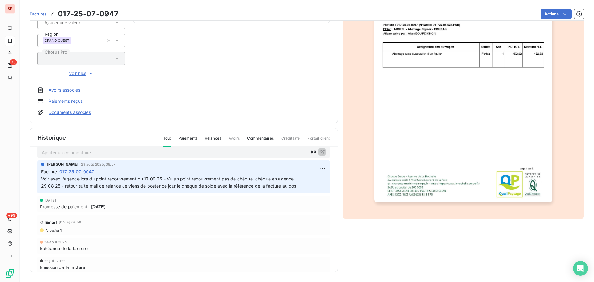
scroll to position [0, 0]
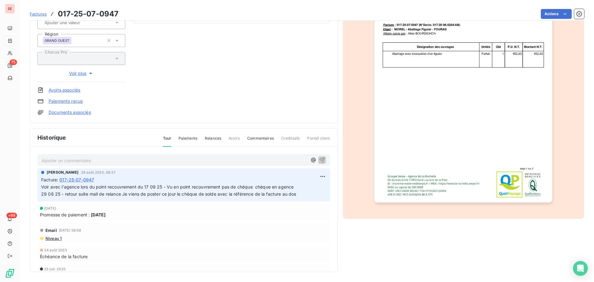
click at [296, 190] on p "Voir avec l'agence lors du point recouvrement du 17 09 25 - Vu en point recouvr…" at bounding box center [183, 191] width 285 height 14
click at [416, 143] on img "button" at bounding box center [463, 76] width 178 height 252
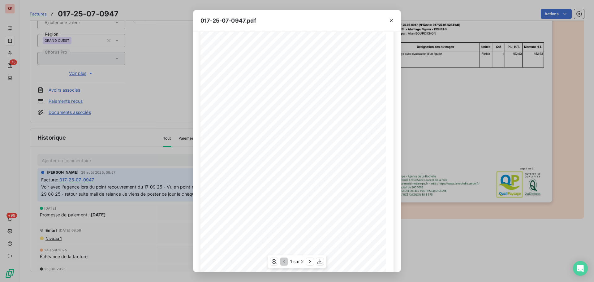
scroll to position [37, 0]
click at [309, 264] on icon "button" at bounding box center [310, 261] width 6 height 6
click at [395, 21] on button "button" at bounding box center [392, 21] width 10 height 10
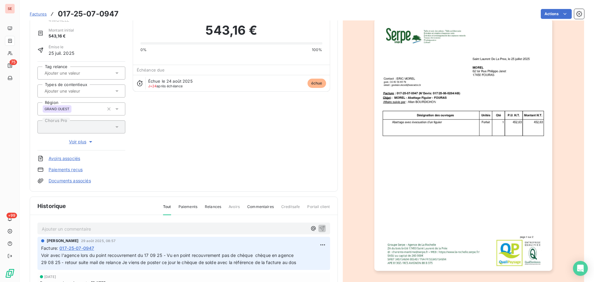
scroll to position [0, 0]
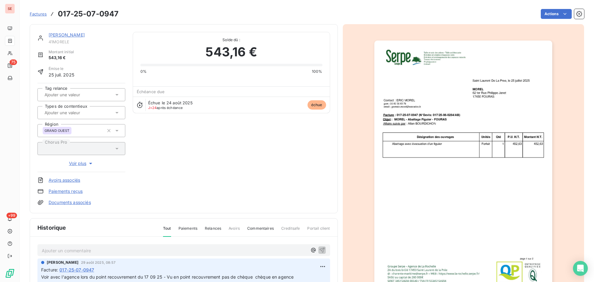
click at [465, 149] on img "button" at bounding box center [463, 167] width 178 height 252
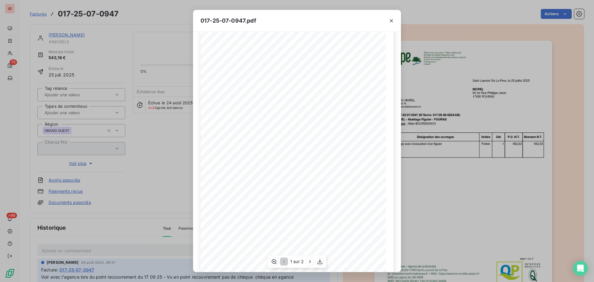
scroll to position [37, 0]
click at [308, 262] on icon "button" at bounding box center [310, 261] width 6 height 6
click at [390, 22] on icon "button" at bounding box center [391, 21] width 6 height 6
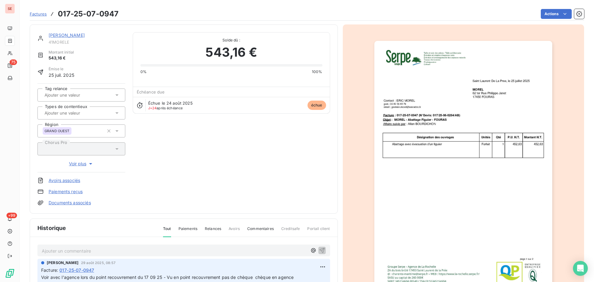
scroll to position [85, 0]
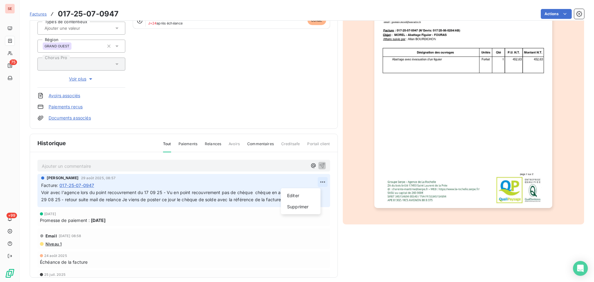
click at [317, 182] on html "SE 75 +99 Factures 017-25-07-0947 Actions [PERSON_NAME] 41MORELE Montant initia…" at bounding box center [297, 141] width 594 height 282
click at [304, 197] on div "Editer" at bounding box center [300, 196] width 35 height 10
click at [41, 194] on span "Voir avec l'agence lors du point recouvrement du 17 09 25 - Vu en point recouvr…" at bounding box center [229, 196] width 376 height 12
drag, startPoint x: 165, startPoint y: 193, endPoint x: 63, endPoint y: 191, distance: 102.2
click at [63, 191] on span "17 09 25 -Voir avec l'agence lors du point recouvrement du 17 09 25 - Vu en poi…" at bounding box center [239, 196] width 397 height 12
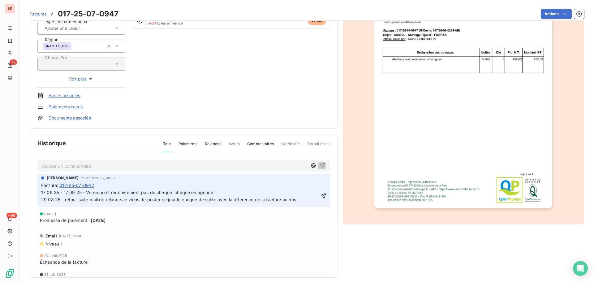
click at [84, 195] on span "17 09 25 - 17 09 25 - Vu en point recouvrement pas de chèque chèque en agence 2…" at bounding box center [188, 196] width 295 height 12
click at [169, 193] on span "17 09 25 - Vu en point recouvrement pas de chèque chèque en agence 29 08 25 - r…" at bounding box center [178, 196] width 274 height 12
drag, startPoint x: 176, startPoint y: 193, endPoint x: 177, endPoint y: 200, distance: 7.1
click at [176, 193] on span "17 09 25 - Vu en point recouvrement pas de chèque en agence 29 08 25 - retour s…" at bounding box center [180, 196] width 278 height 12
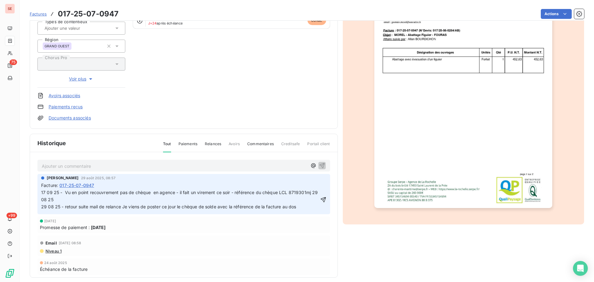
click at [66, 200] on span "17 09 25 - Vu en point recouvrement pas de chèque en agence - il fait un vireme…" at bounding box center [184, 199] width 286 height 19
click at [320, 203] on icon "button" at bounding box center [323, 200] width 6 height 6
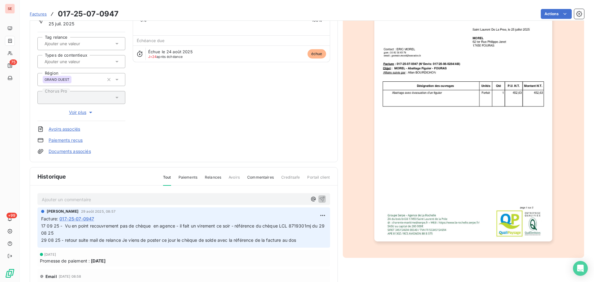
scroll to position [90, 0]
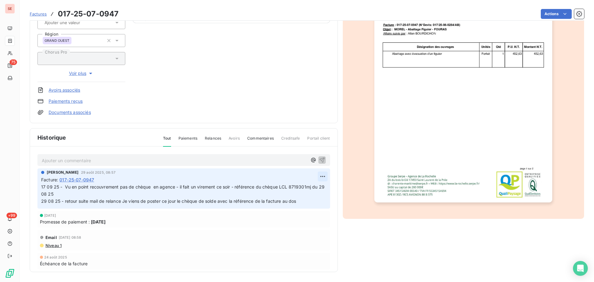
click at [319, 171] on html "SE 75 +99 Factures 017-25-07-0947 Actions [PERSON_NAME] 41MORELE Montant initia…" at bounding box center [297, 141] width 594 height 282
drag, startPoint x: 305, startPoint y: 190, endPoint x: 293, endPoint y: 193, distance: 12.6
click at [305, 190] on div "Editer" at bounding box center [300, 190] width 35 height 10
click at [237, 187] on span "17 09 25 - Vu en point recouvrement pas de chèque en agence - il fait un vireme…" at bounding box center [187, 193] width 293 height 19
click at [320, 197] on icon "button" at bounding box center [323, 194] width 6 height 6
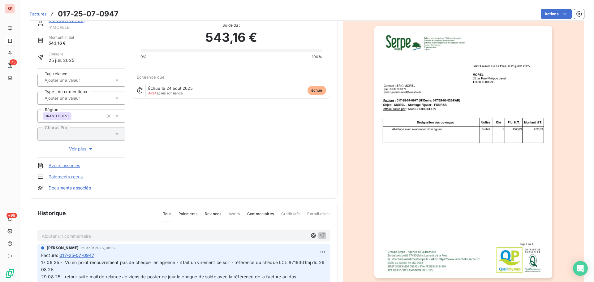
scroll to position [0, 0]
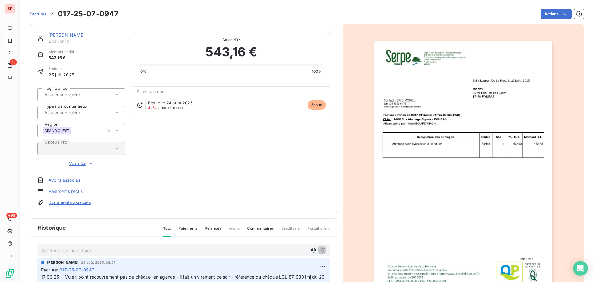
click at [60, 37] on link "[PERSON_NAME]" at bounding box center [67, 34] width 36 height 5
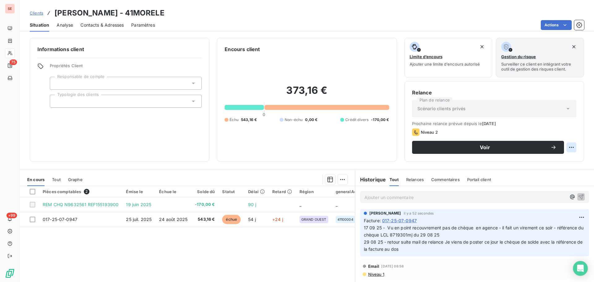
click at [567, 149] on html "SE 75 +99 Clients [PERSON_NAME] - 41MORELE Situation Analyse Contacts & Adresse…" at bounding box center [297, 141] width 594 height 282
click at [552, 165] on div "Replanifier cette action" at bounding box center [541, 161] width 55 height 10
select select "8"
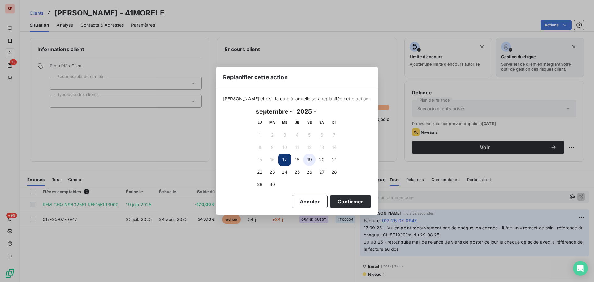
click at [305, 161] on button "19" at bounding box center [309, 160] width 12 height 12
click at [344, 205] on button "Confirmer" at bounding box center [350, 201] width 41 height 13
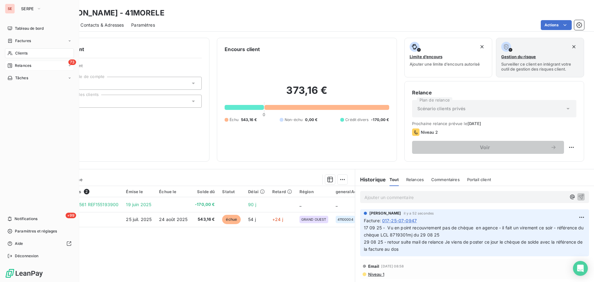
click at [21, 67] on span "Relances" at bounding box center [23, 66] width 16 height 6
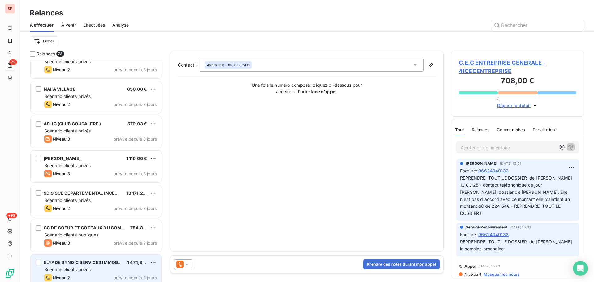
scroll to position [1979, 0]
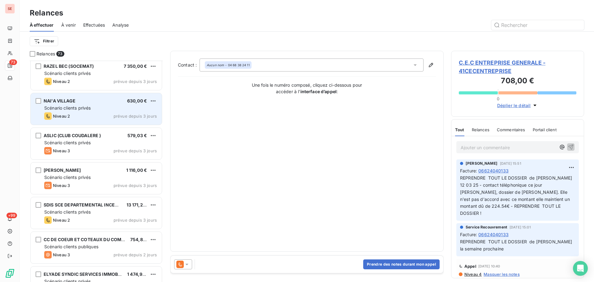
click at [127, 113] on div "Niveau 2 prévue depuis 3 jours" at bounding box center [100, 115] width 113 height 7
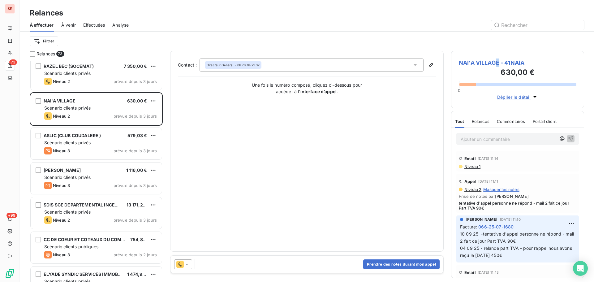
click at [498, 63] on span "NAI'A VILLAGE - 41NAIA" at bounding box center [518, 62] width 118 height 8
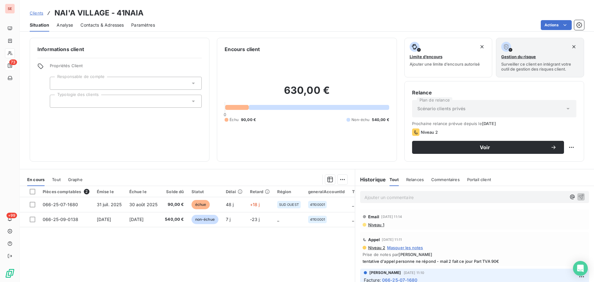
click at [373, 224] on span "Niveau 1" at bounding box center [376, 224] width 17 height 5
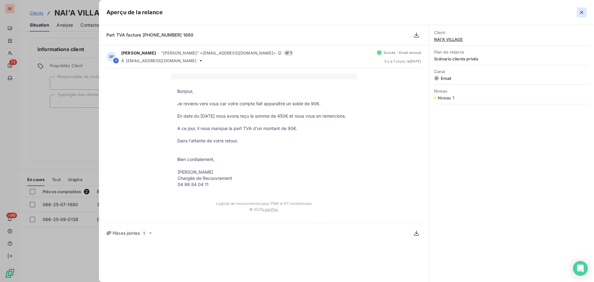
click at [579, 12] on icon "button" at bounding box center [582, 12] width 6 height 6
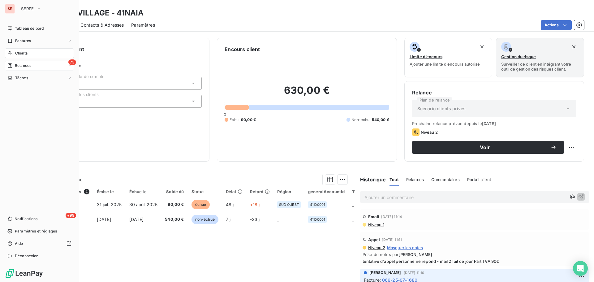
click at [15, 56] on div "Clients" at bounding box center [39, 53] width 69 height 10
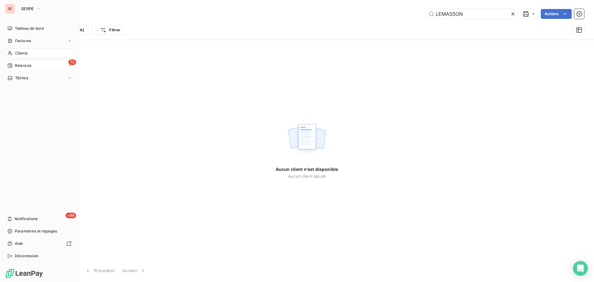
click at [11, 52] on icon at bounding box center [9, 53] width 5 height 5
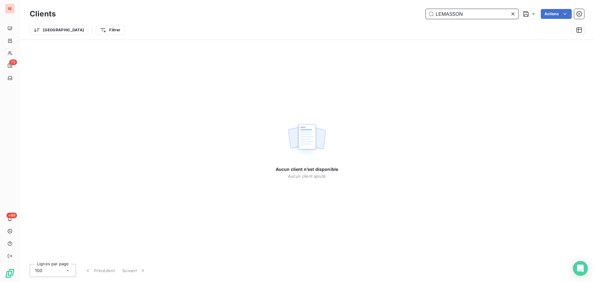
drag, startPoint x: 468, startPoint y: 17, endPoint x: 419, endPoint y: 8, distance: 49.7
click at [419, 8] on div "Clients LEMASSON Actions" at bounding box center [307, 13] width 555 height 13
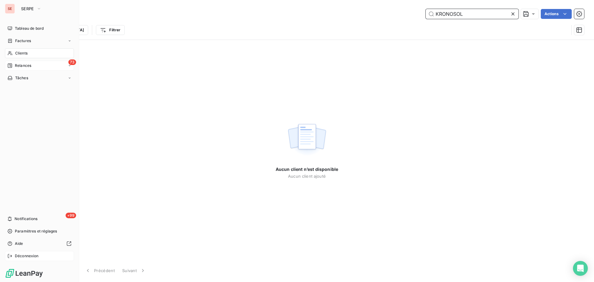
type input "KRONOSOL"
click at [16, 254] on span "Déconnexion" at bounding box center [27, 256] width 24 height 6
